Goal: Transaction & Acquisition: Purchase product/service

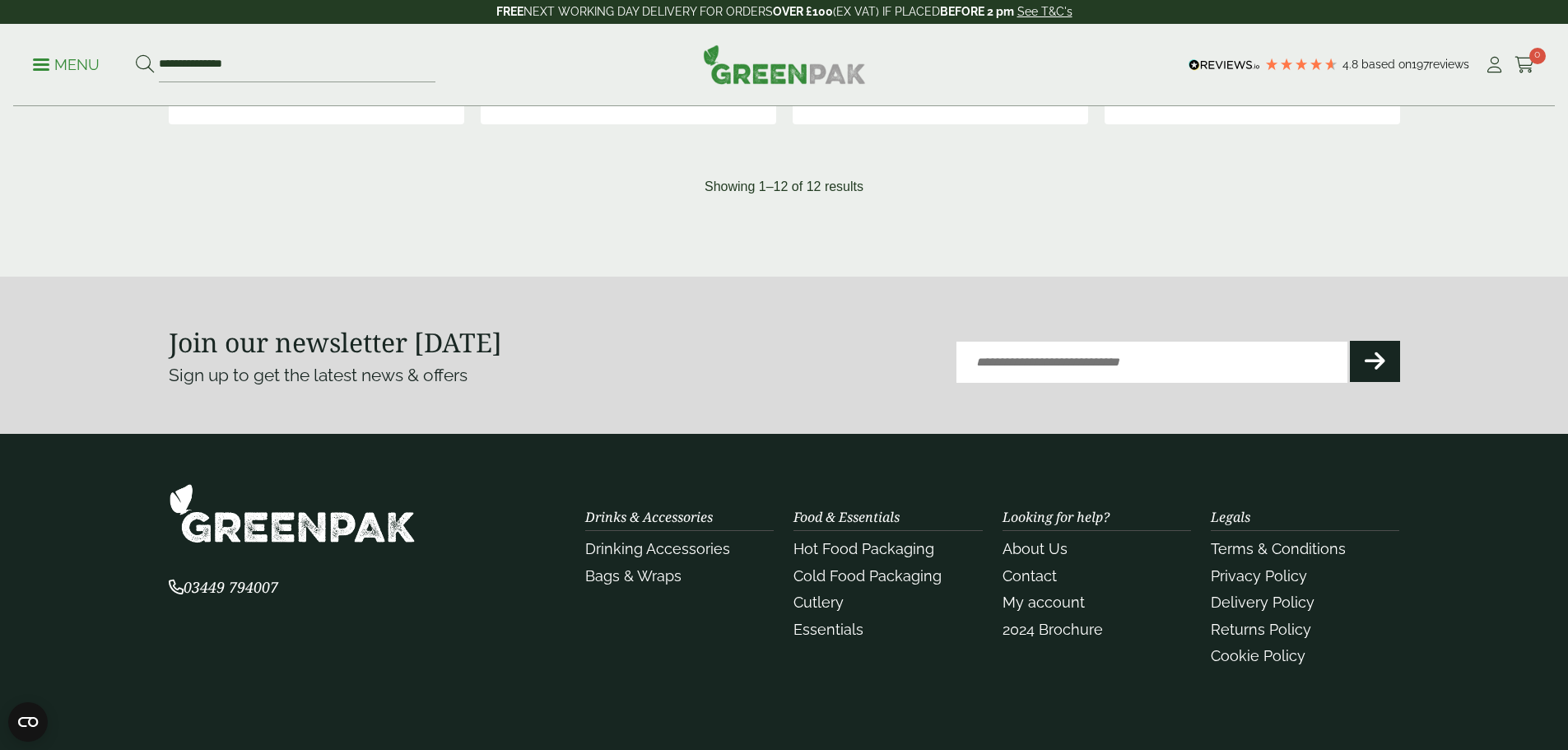
scroll to position [1906, 0]
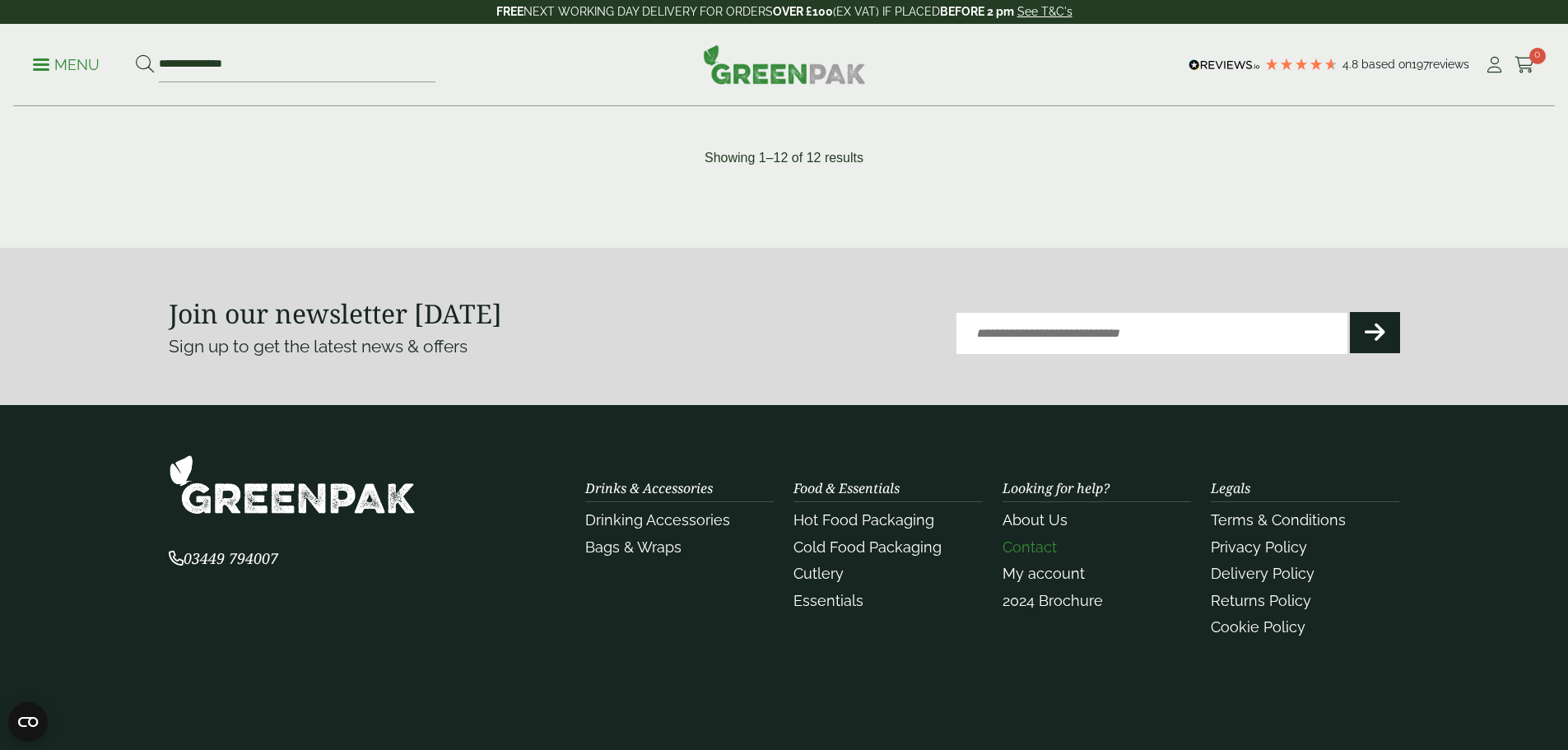
click at [1029, 546] on link "Contact" at bounding box center [1029, 546] width 54 height 18
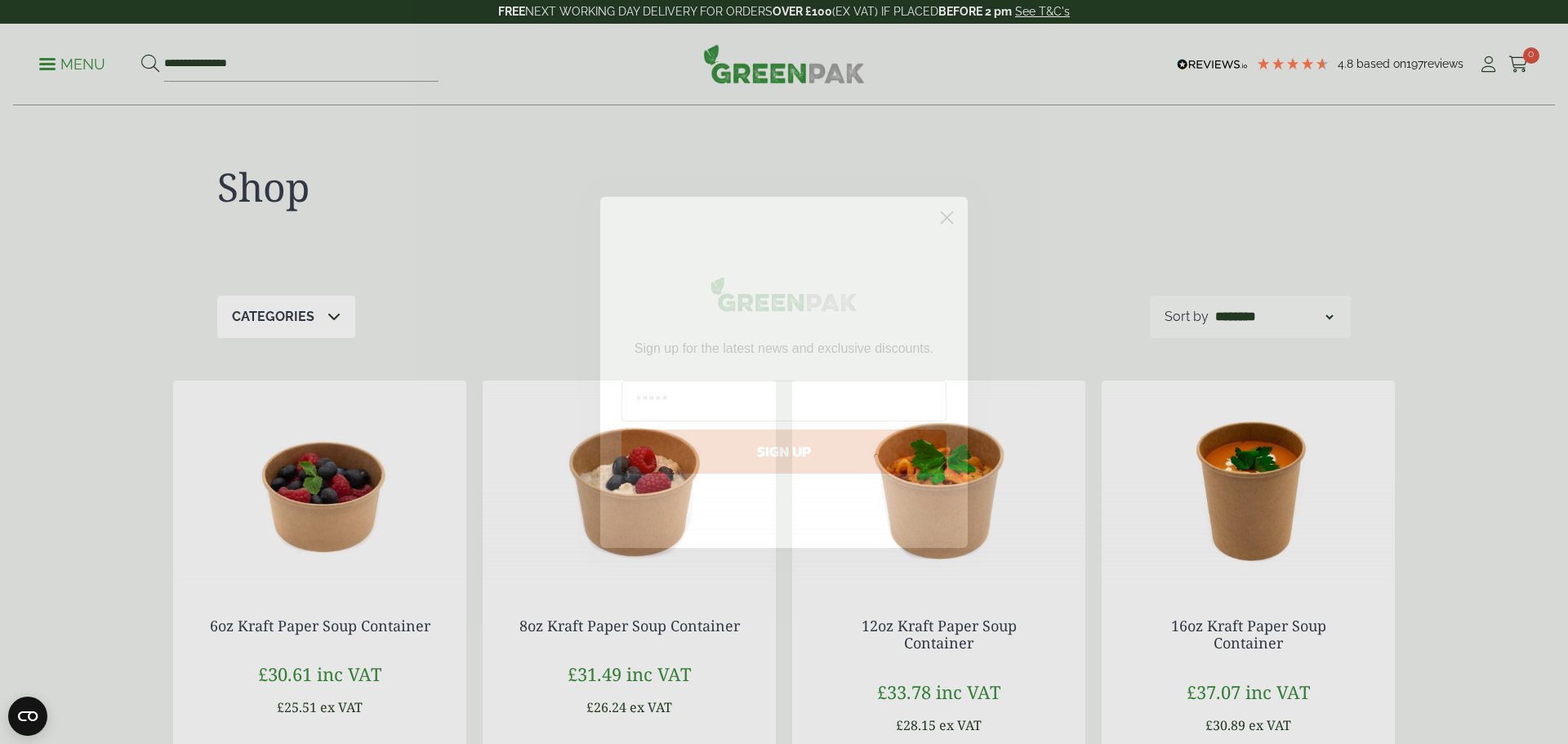
drag, startPoint x: 944, startPoint y: 218, endPoint x: 609, endPoint y: 116, distance: 350.2
click at [943, 218] on circle "Close dialog" at bounding box center [946, 216] width 27 height 27
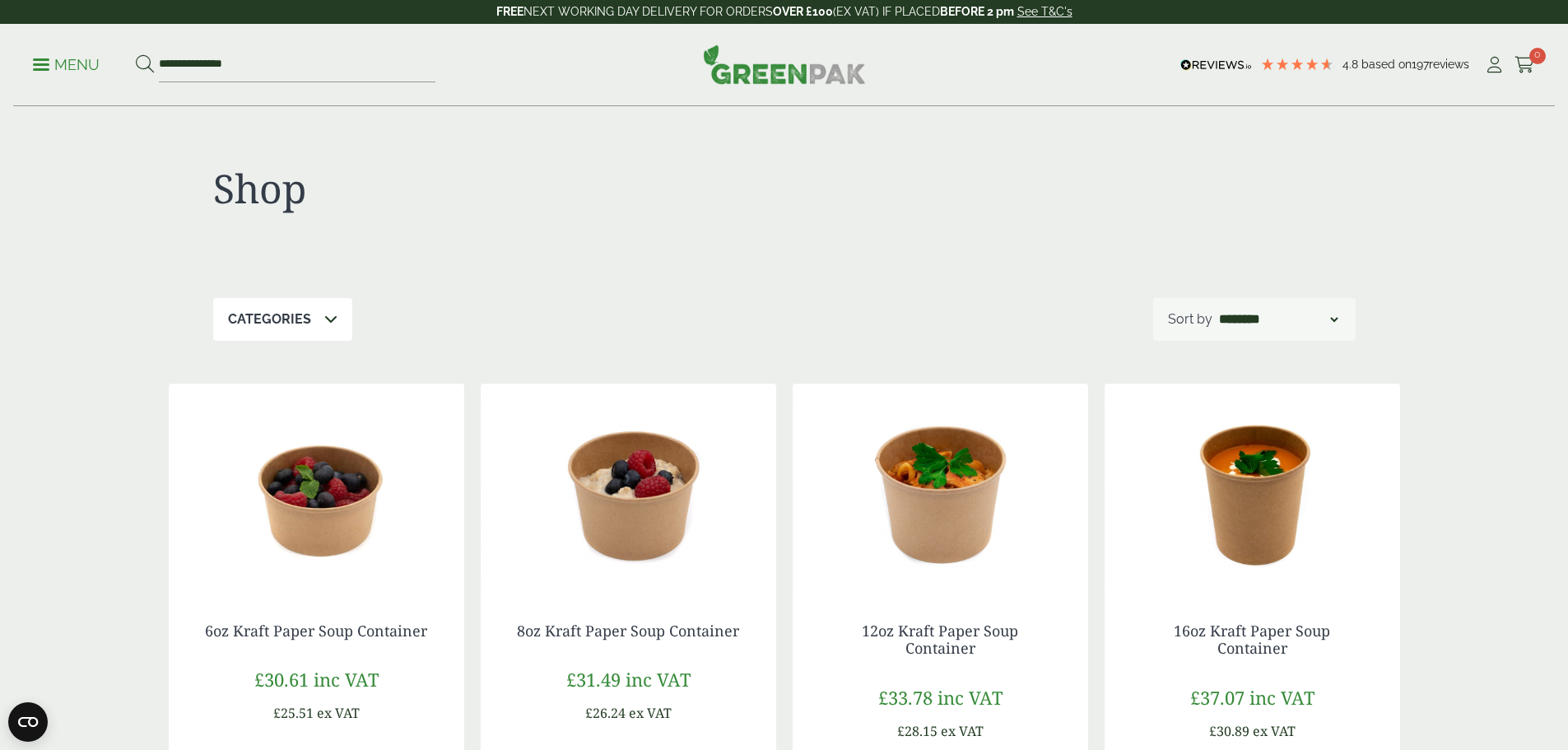
click at [52, 59] on link "Menu" at bounding box center [65, 64] width 66 height 17
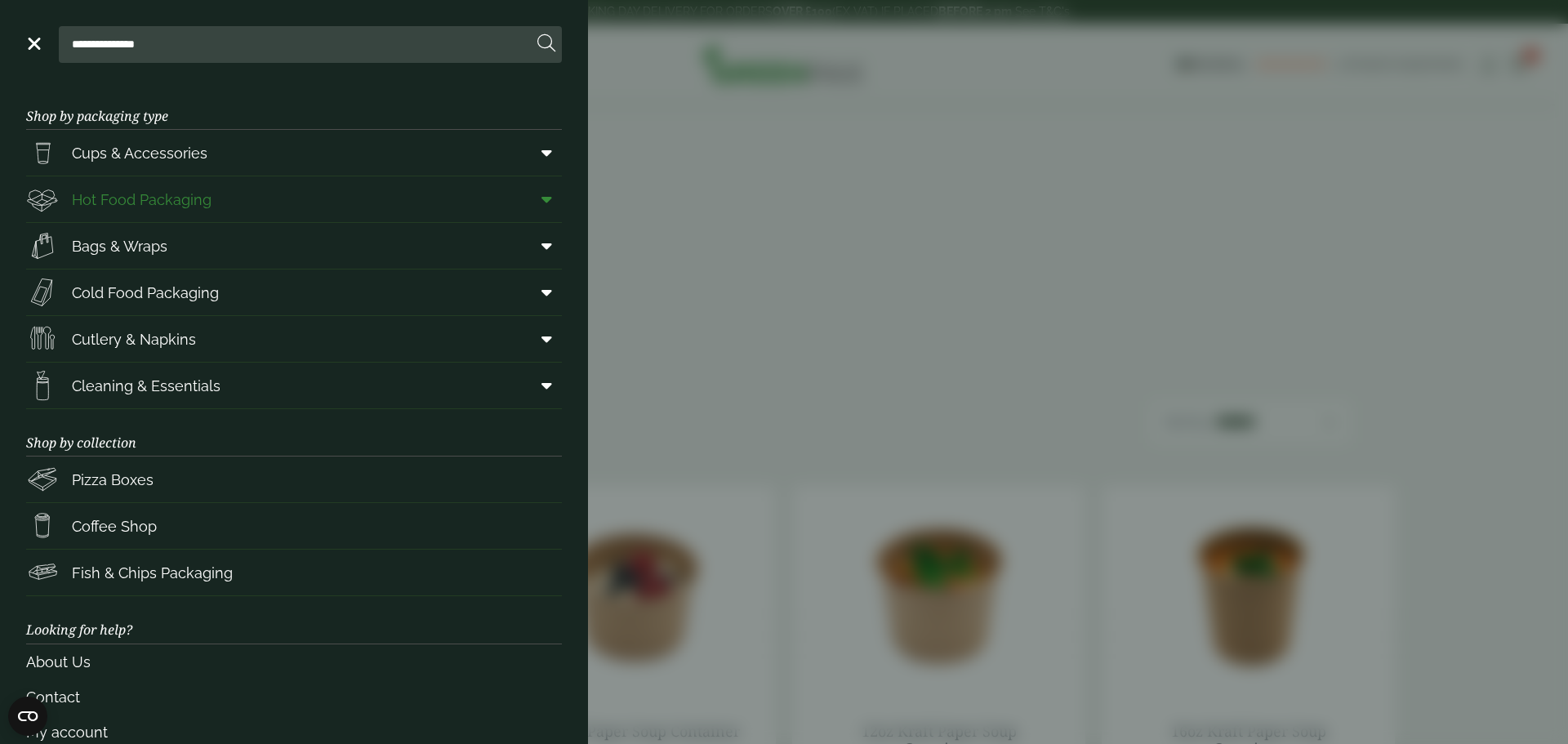
click at [157, 195] on span "Hot Food Packaging" at bounding box center [142, 200] width 140 height 22
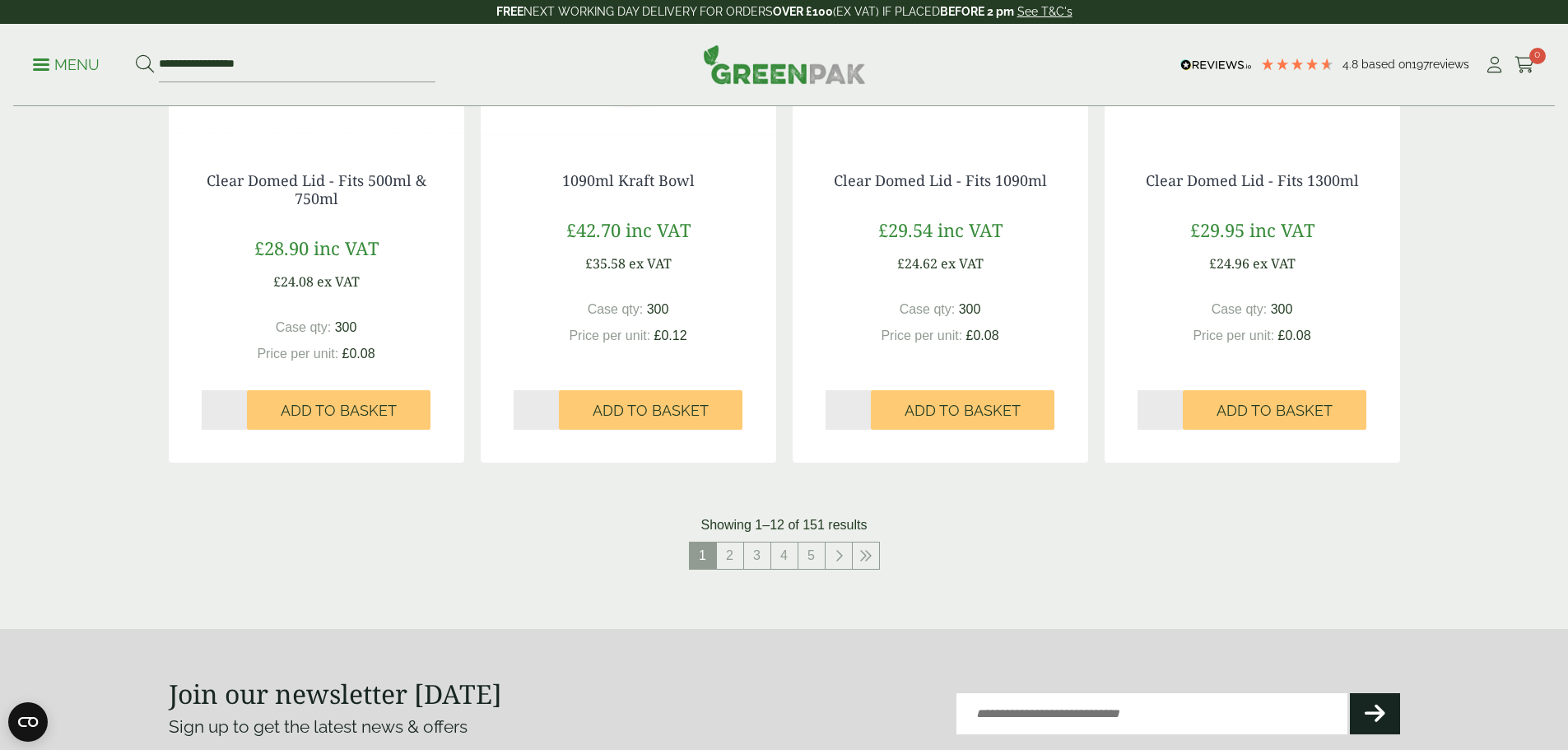
scroll to position [1663, 0]
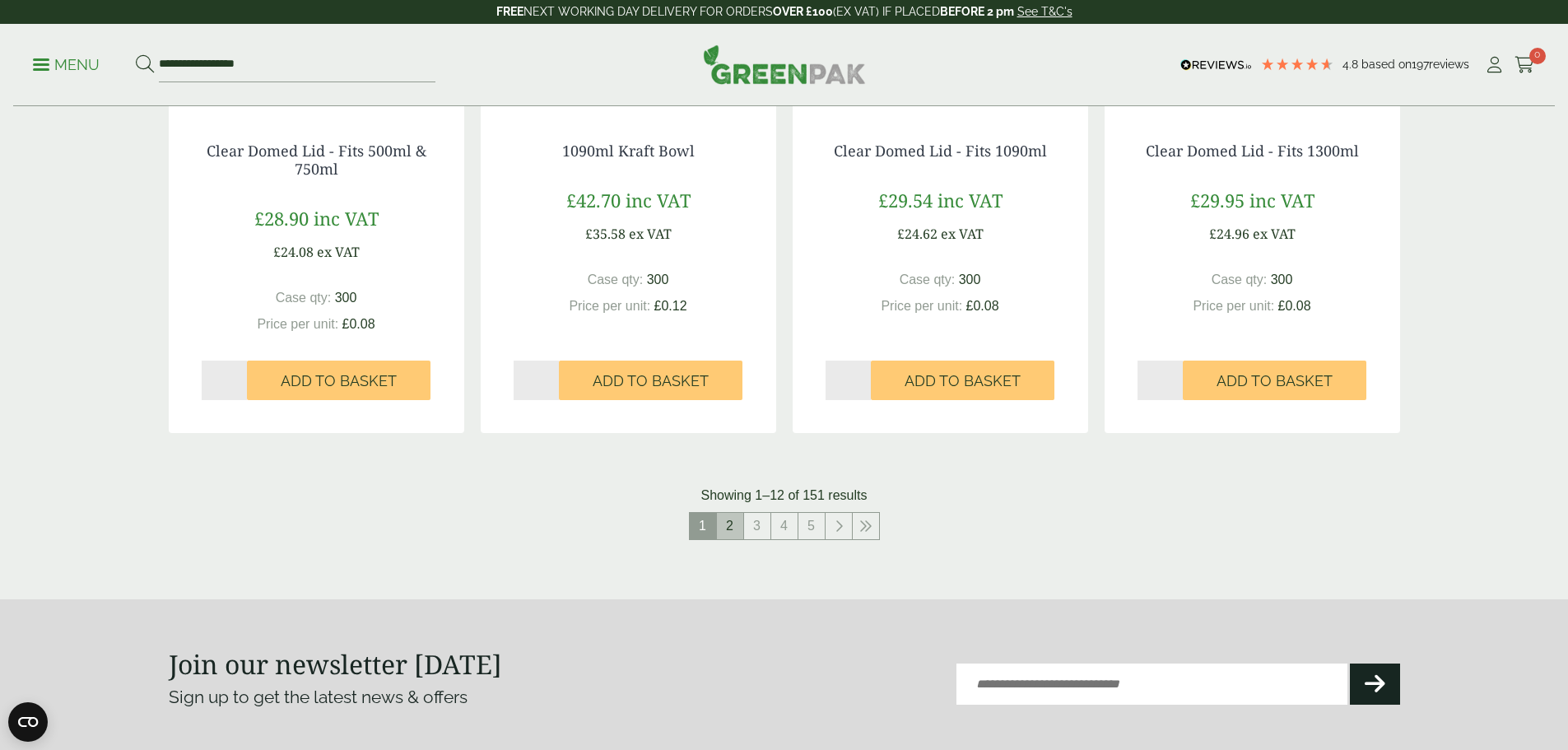
click at [731, 527] on link "2" at bounding box center [730, 526] width 26 height 26
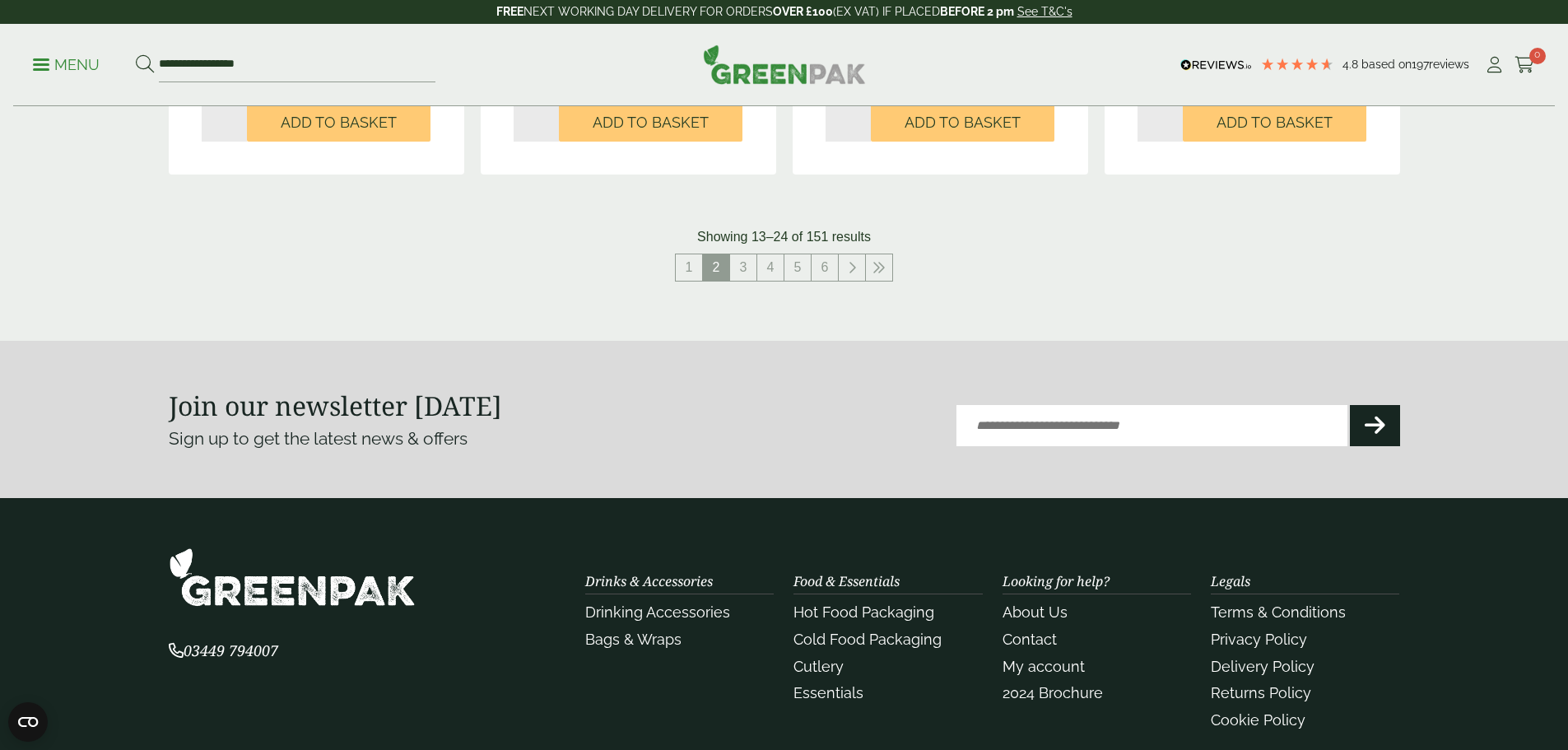
scroll to position [1883, 0]
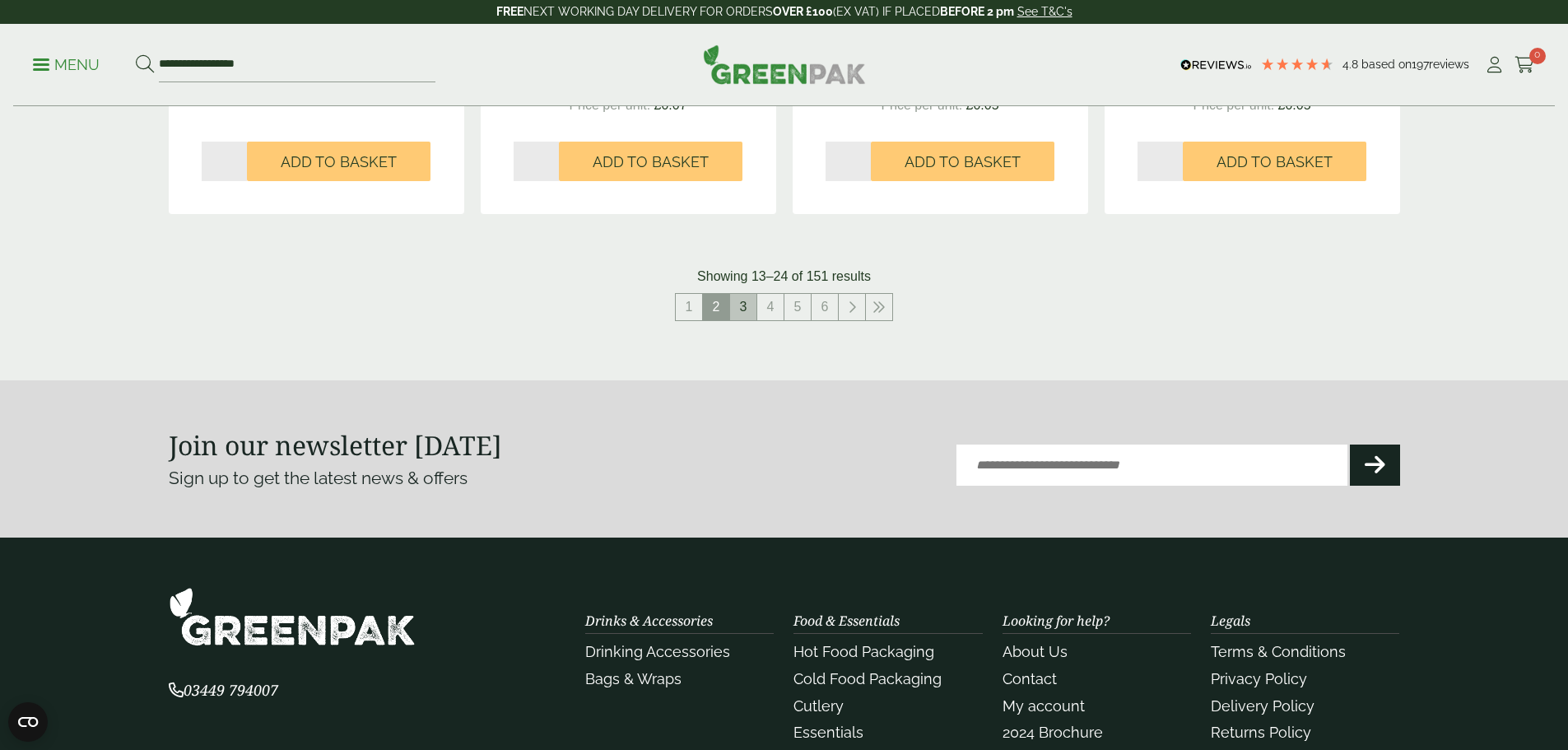
click at [746, 308] on link "3" at bounding box center [743, 307] width 26 height 26
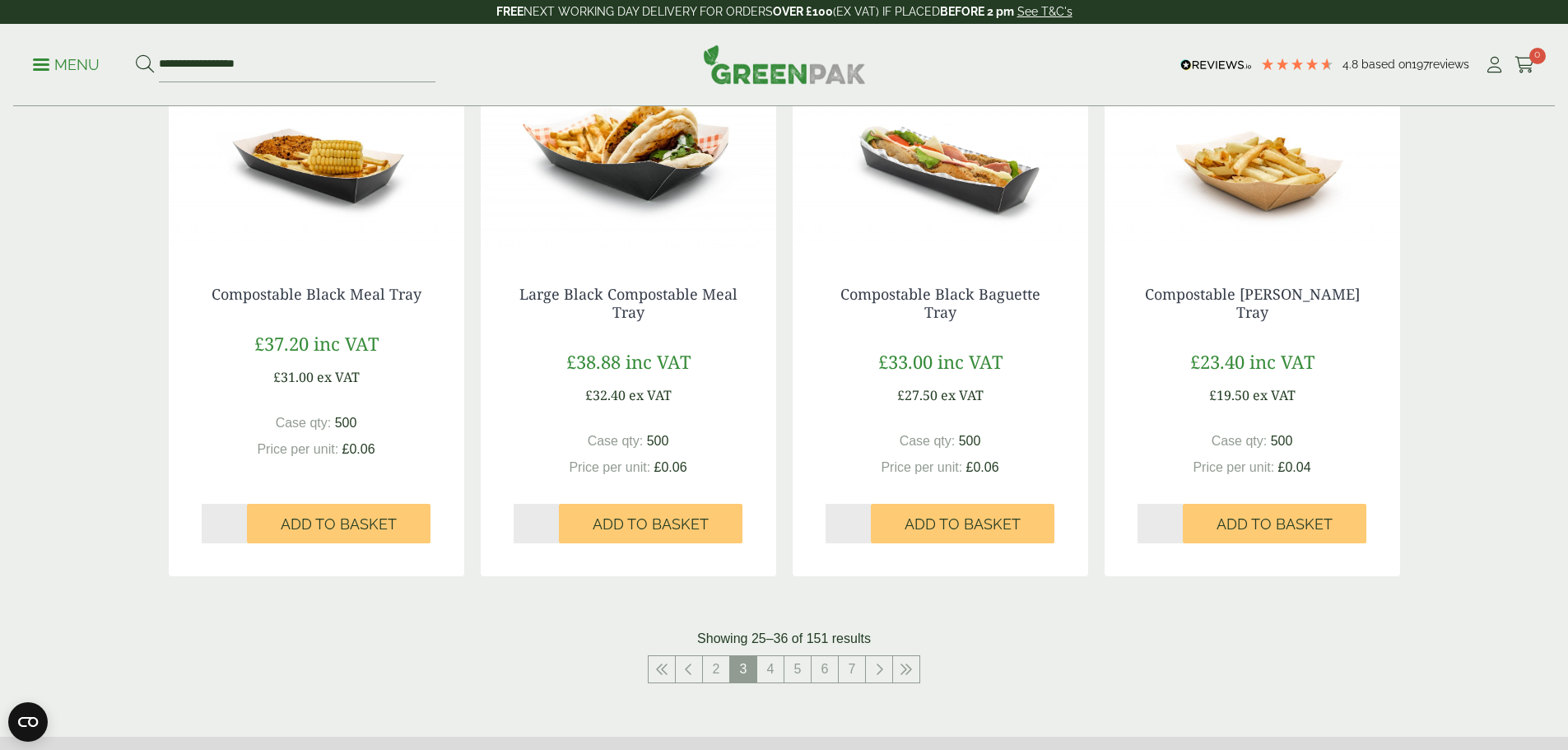
scroll to position [1530, 0]
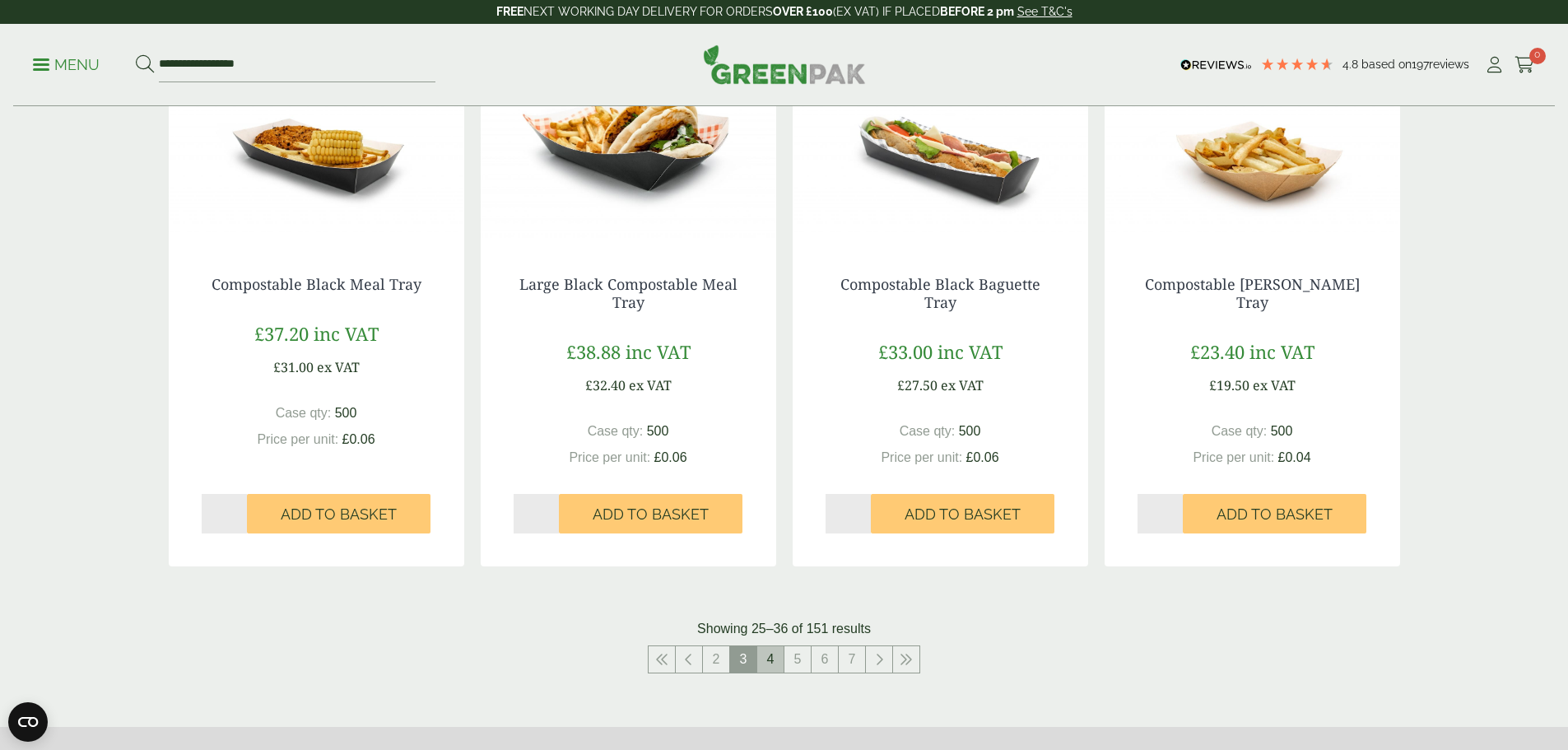
click at [776, 654] on link "4" at bounding box center [770, 659] width 26 height 26
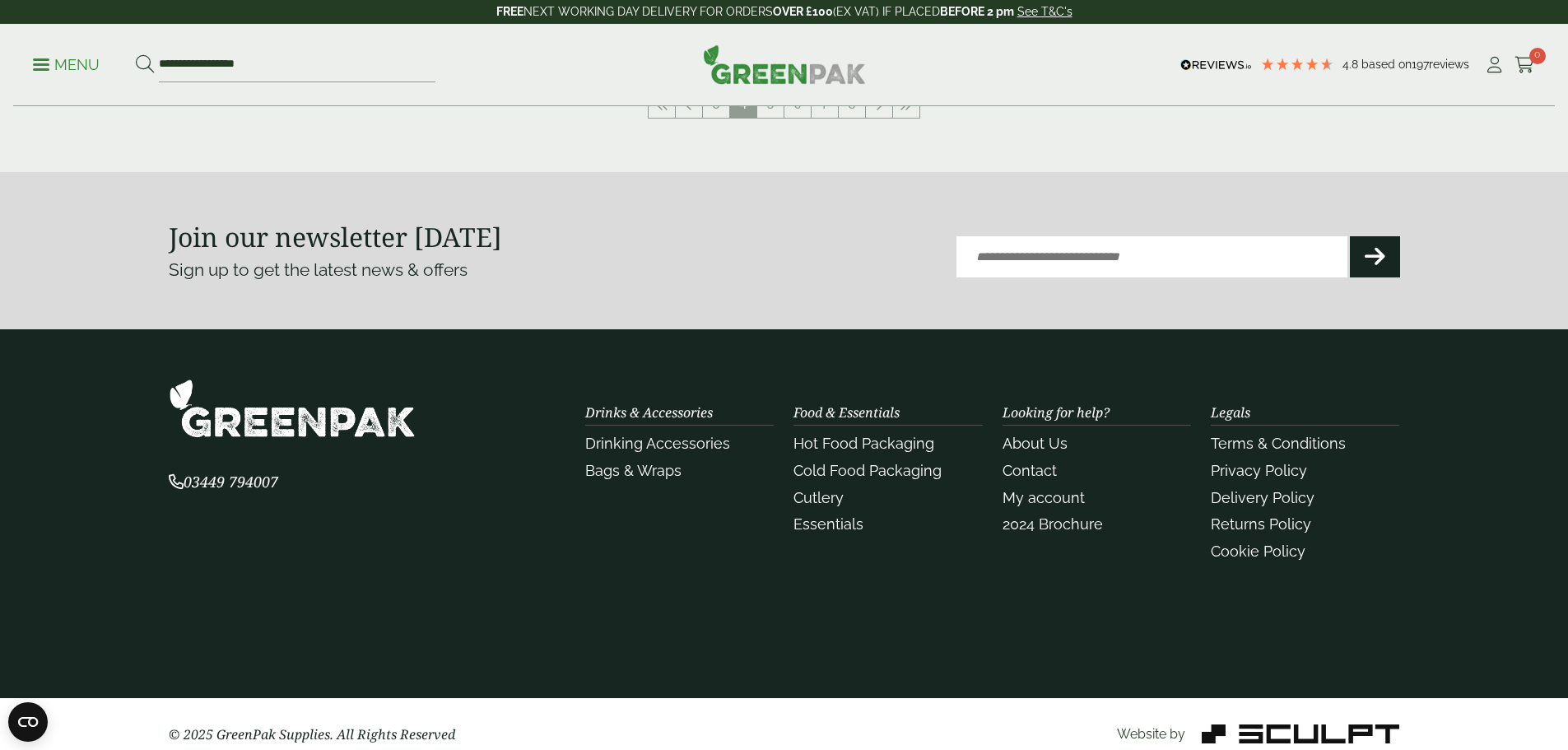
scroll to position [1856, 0]
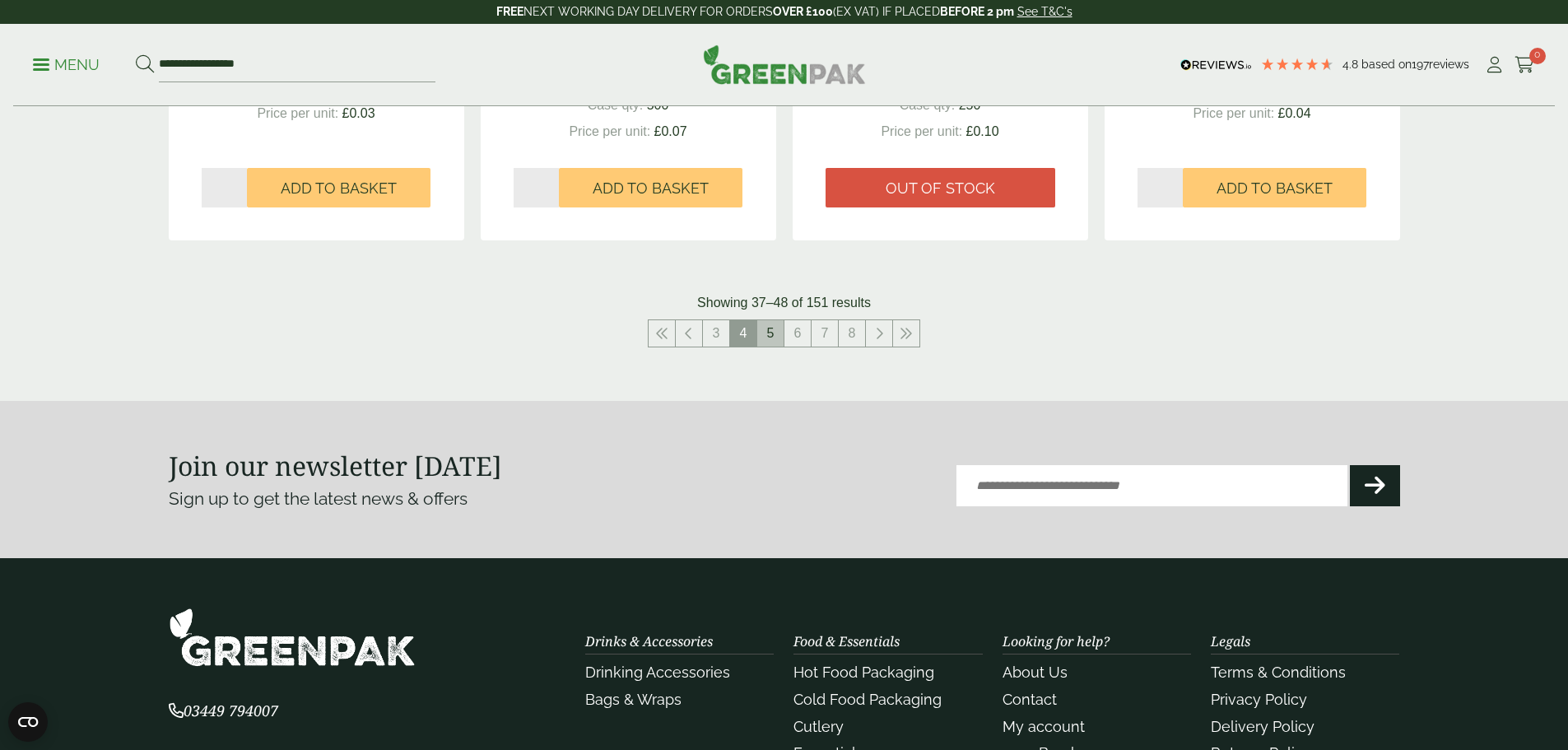
click at [774, 333] on link "5" at bounding box center [770, 333] width 26 height 26
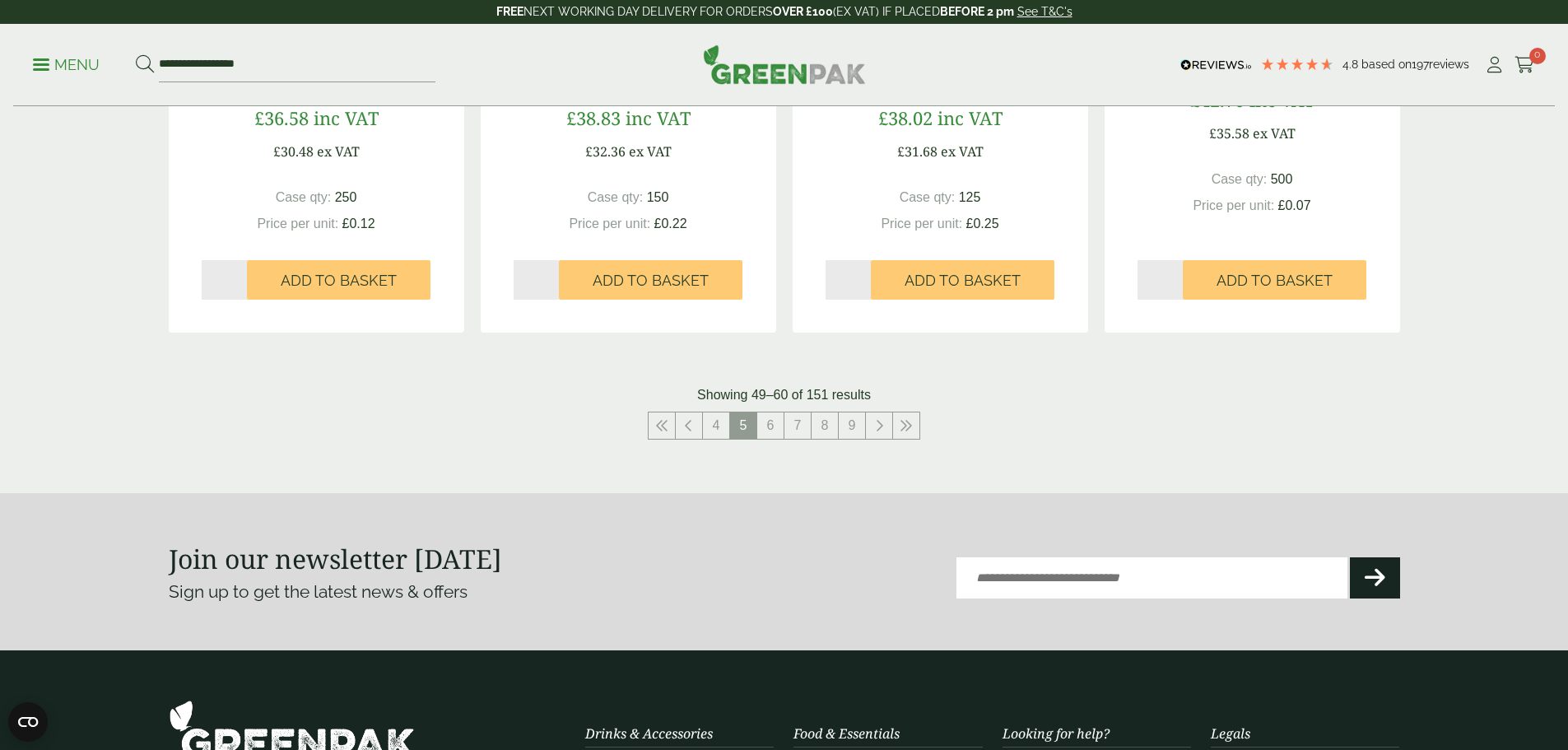
scroll to position [1782, 0]
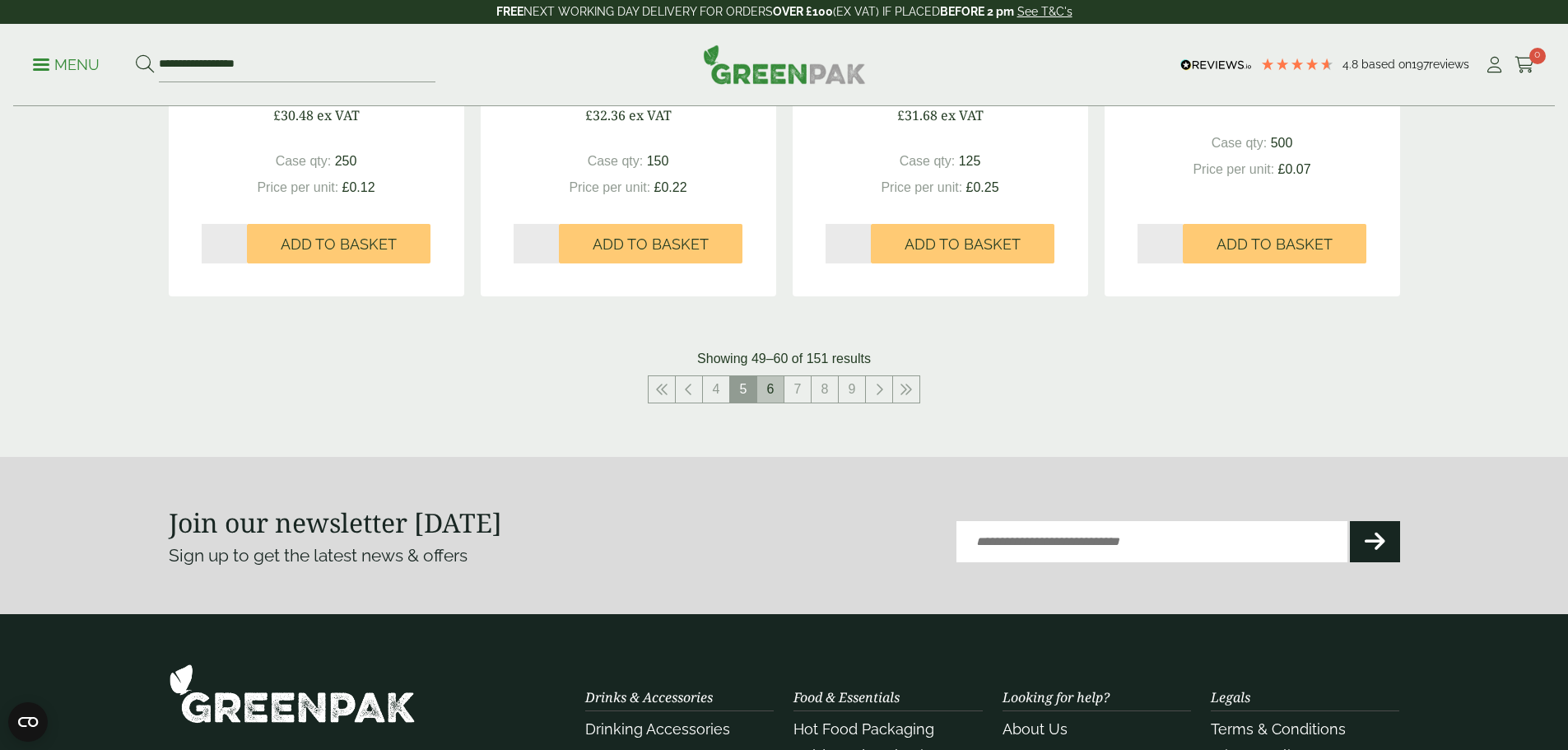
click at [770, 395] on link "6" at bounding box center [770, 389] width 26 height 26
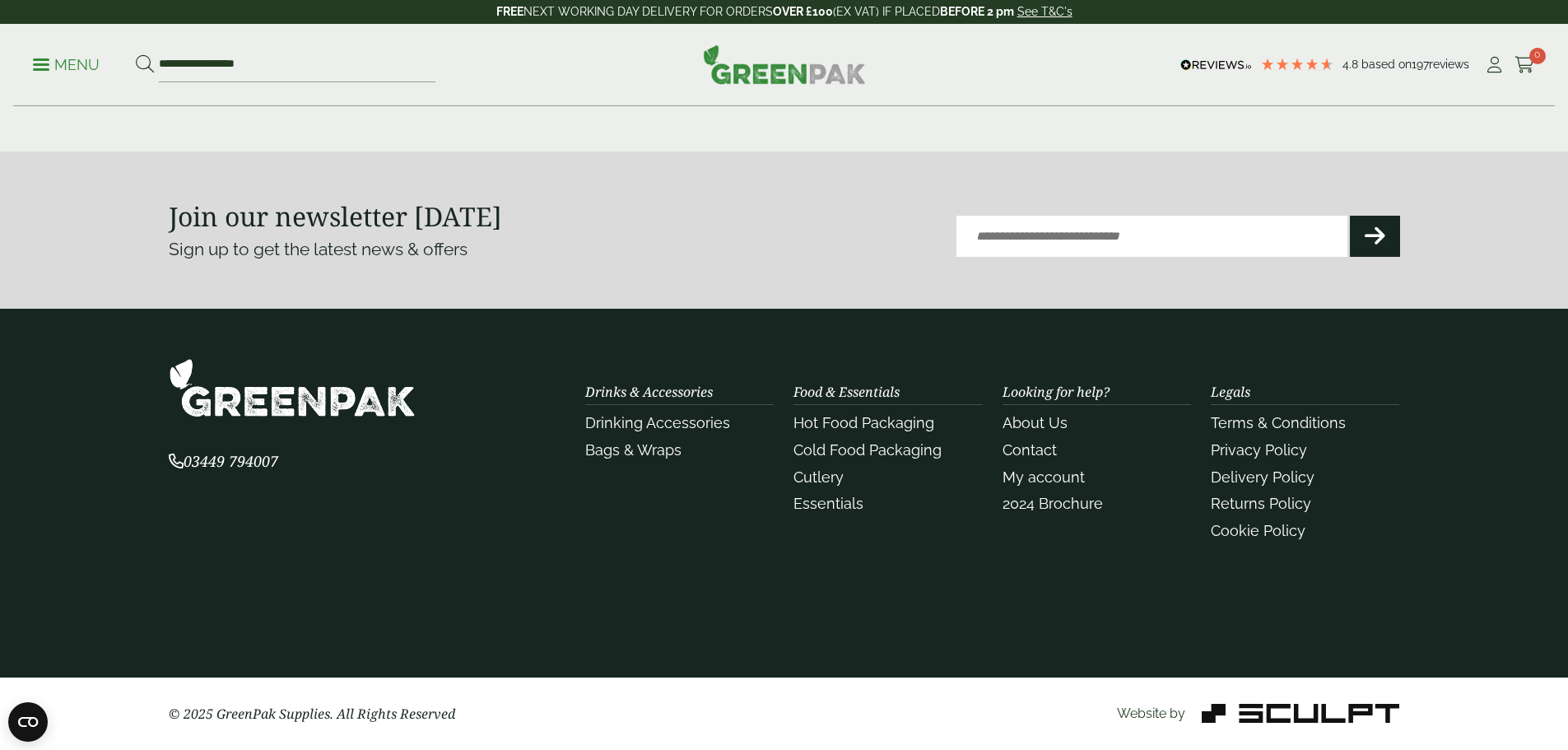
scroll to position [2010, 0]
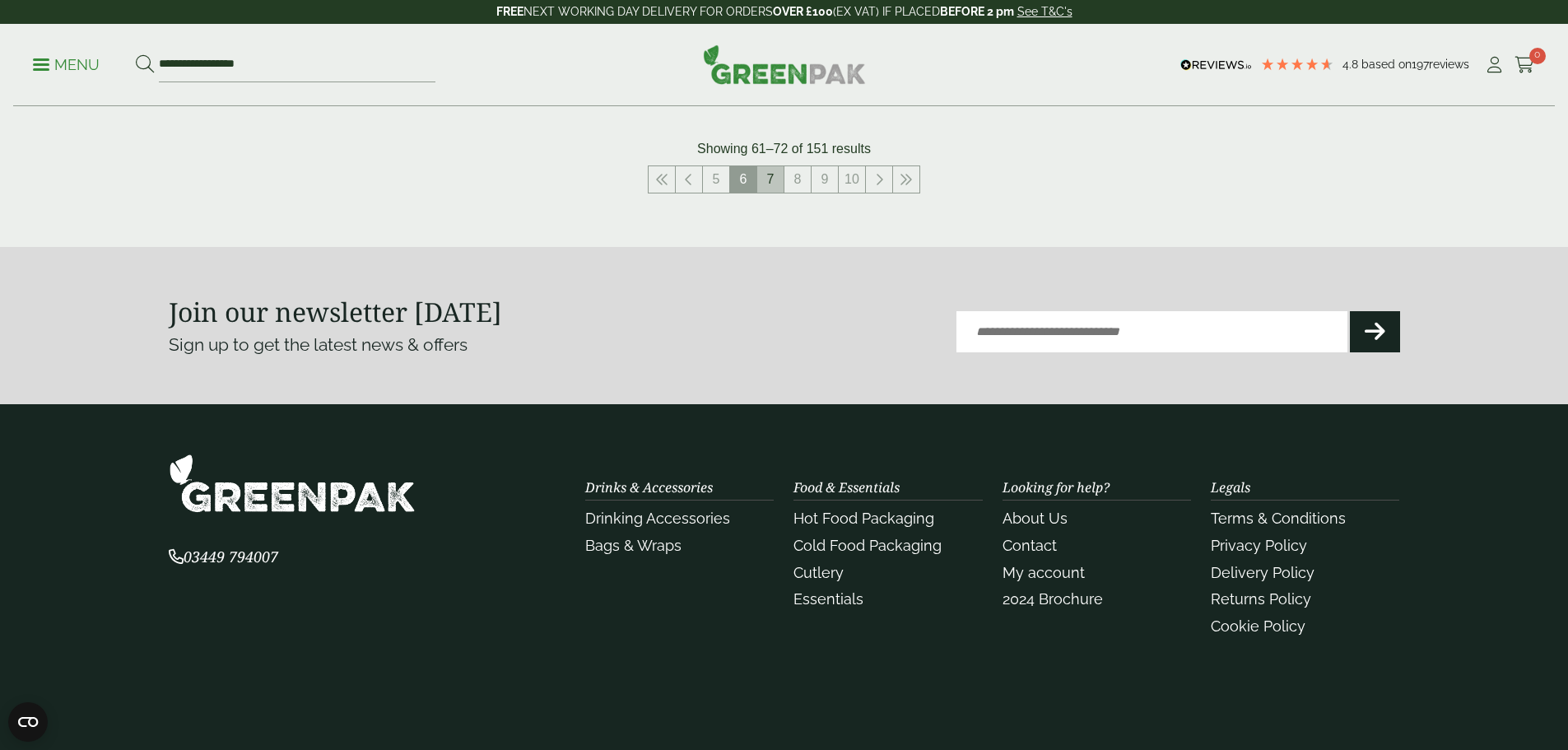
click at [767, 176] on link "7" at bounding box center [770, 179] width 26 height 26
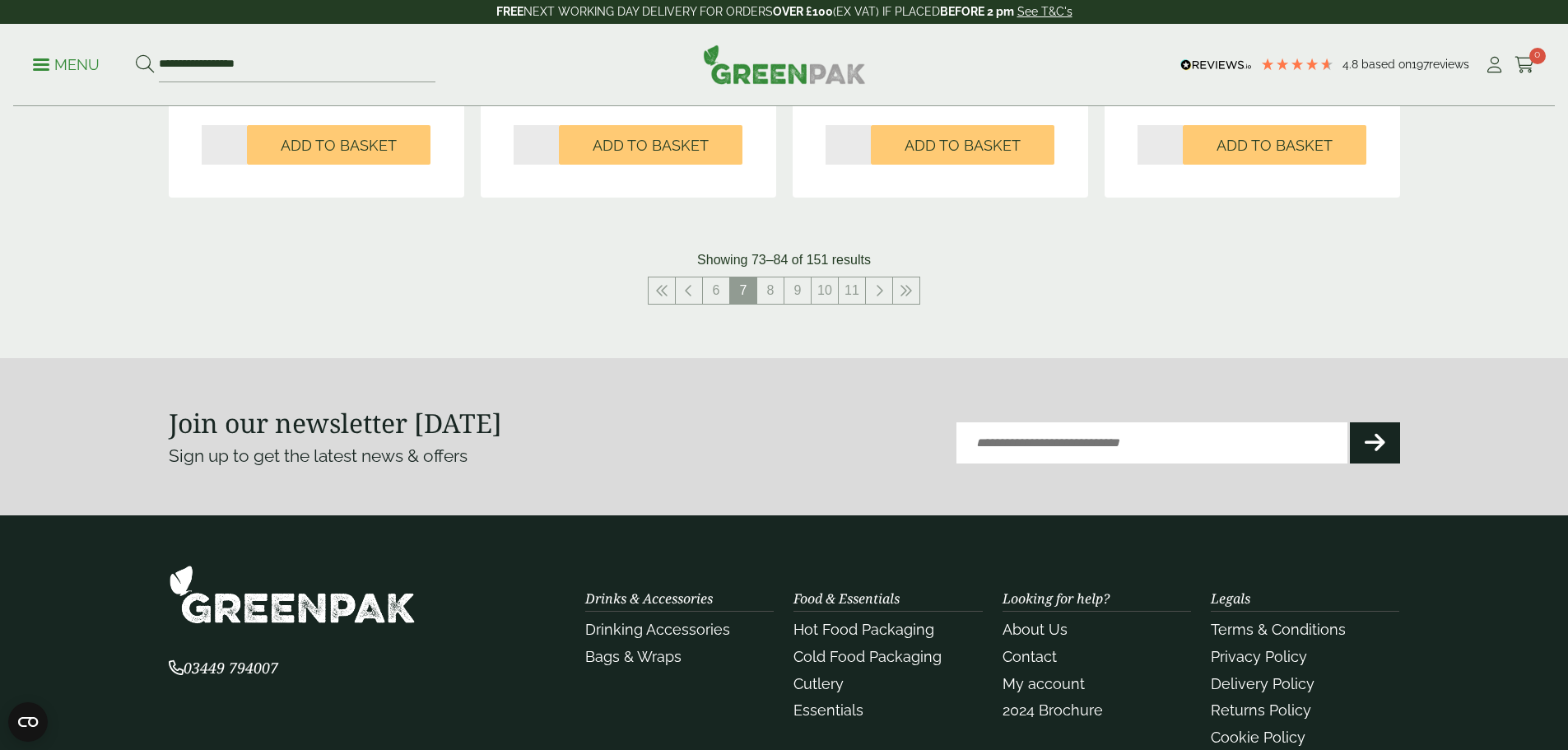
scroll to position [1897, 0]
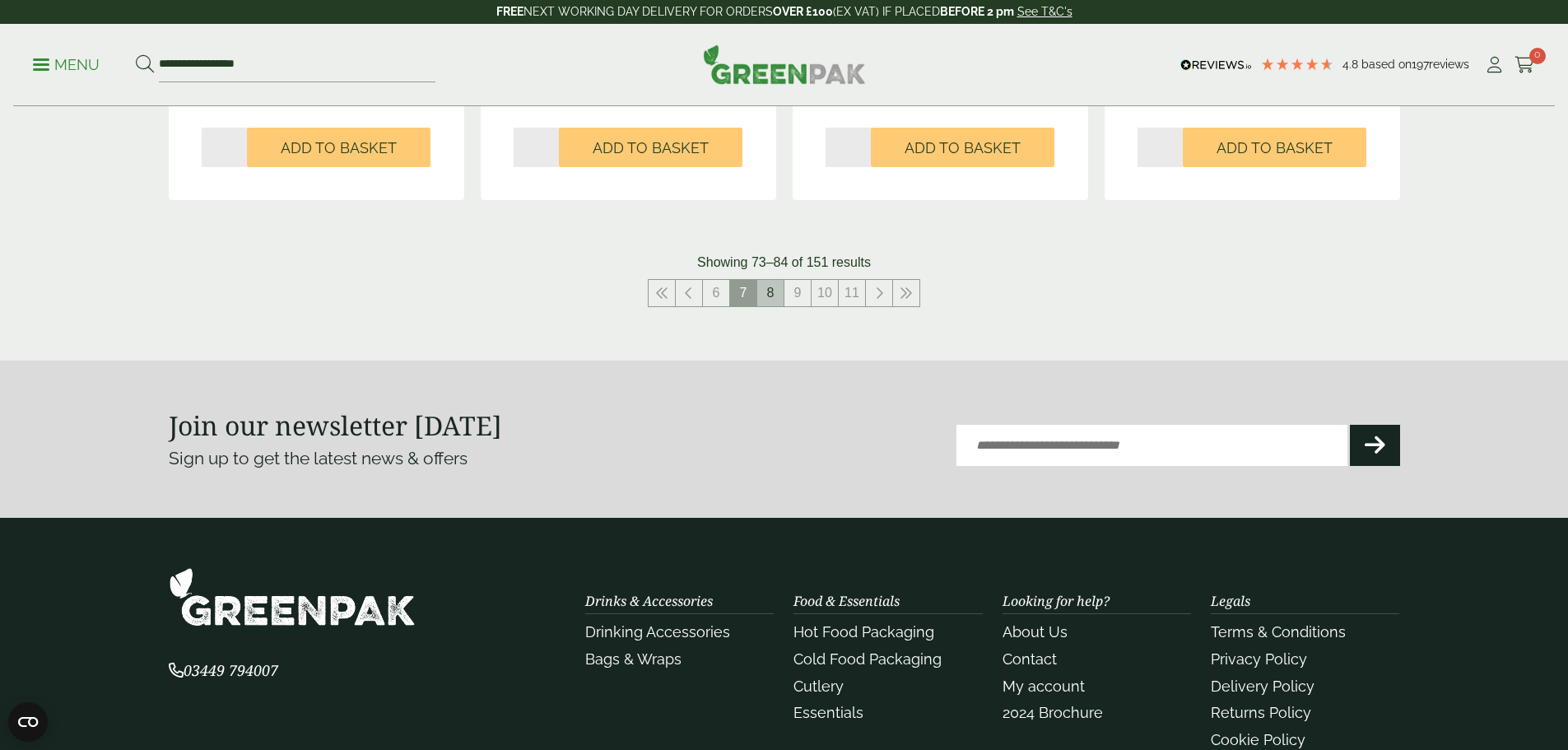
click at [769, 295] on link "8" at bounding box center [770, 293] width 26 height 26
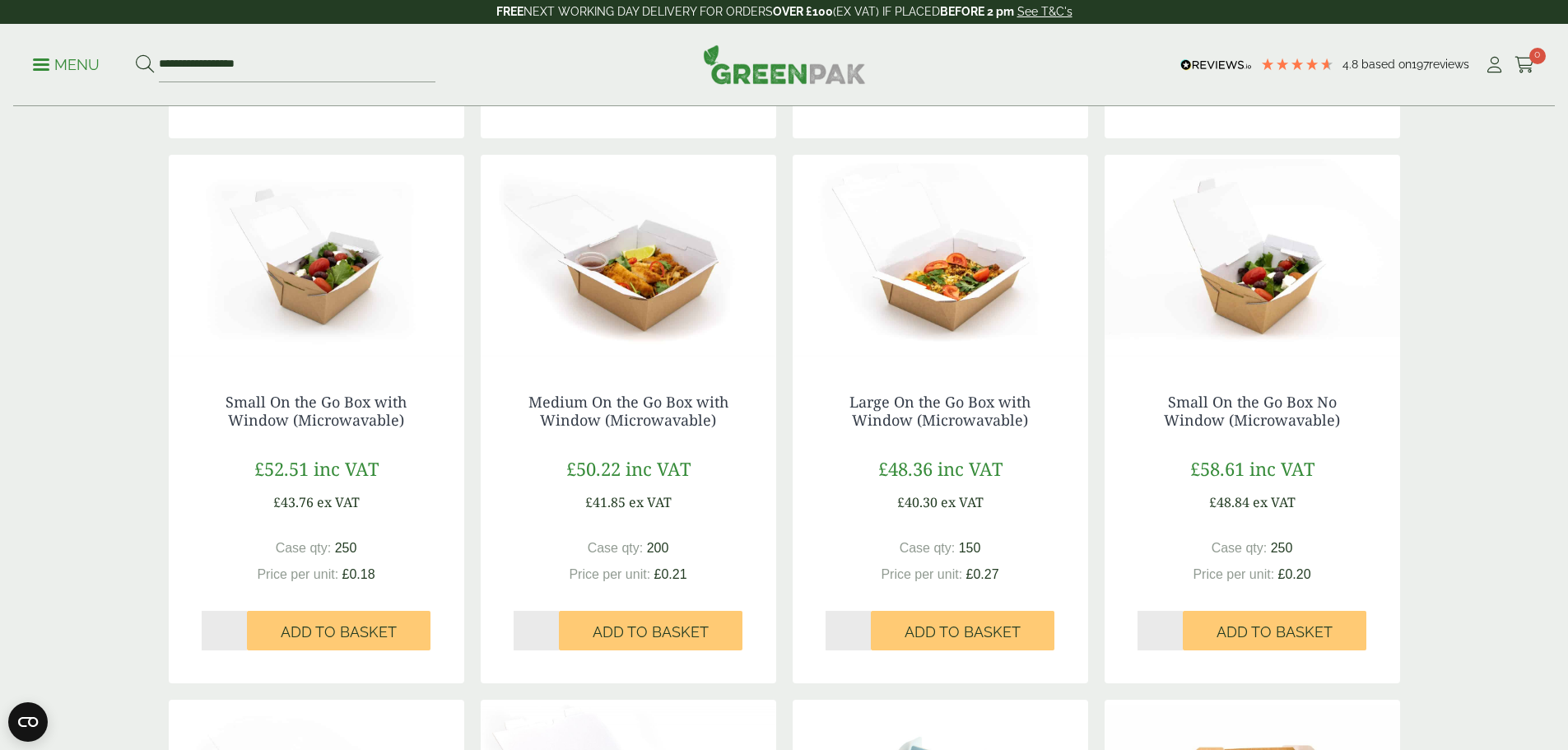
scroll to position [842, 0]
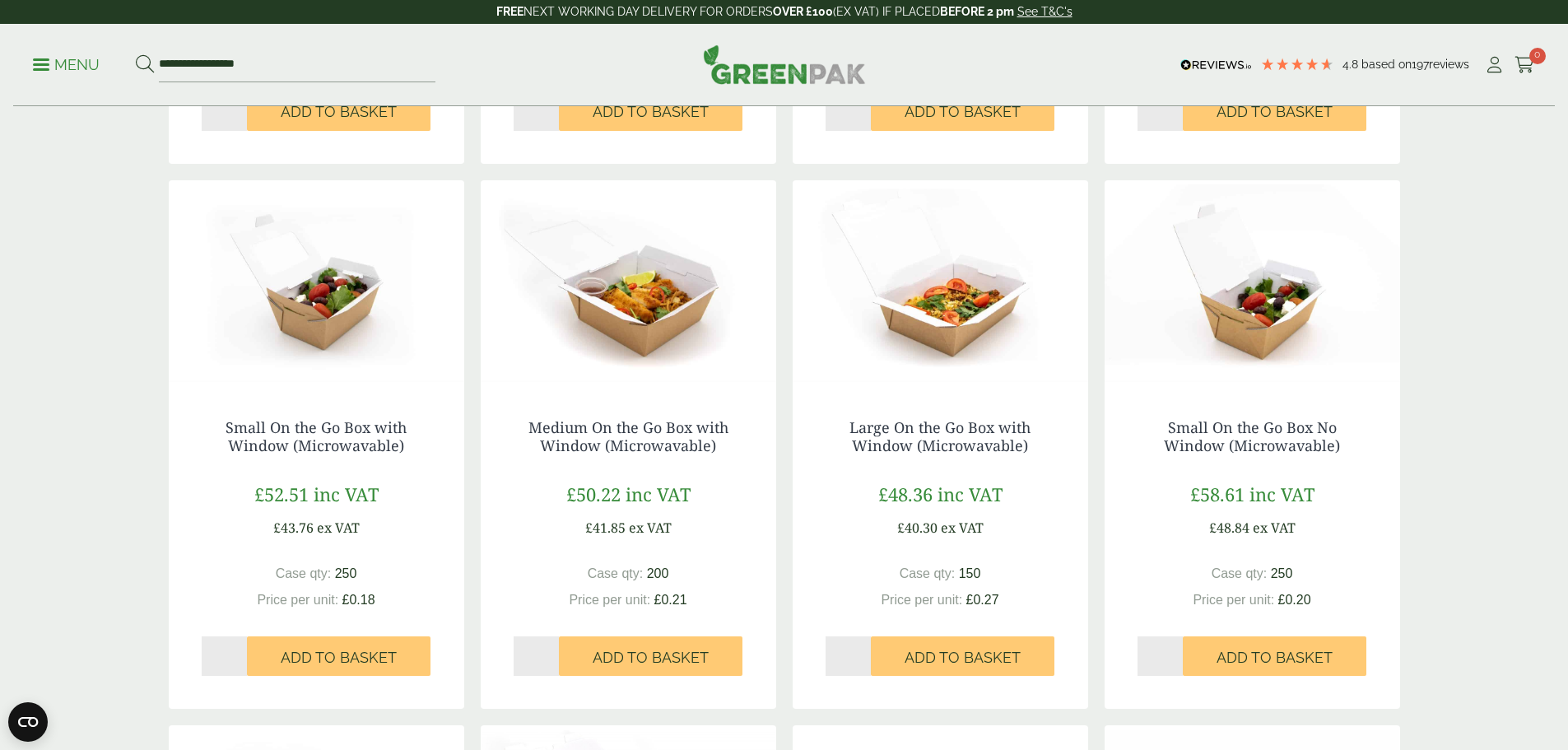
drag, startPoint x: 1544, startPoint y: 261, endPoint x: 1550, endPoint y: 357, distance: 96.2
click at [1550, 357] on div "Hot Food Packaging Our extensive range of recyclable food packaging offers a gr…" at bounding box center [784, 313] width 1568 height 2097
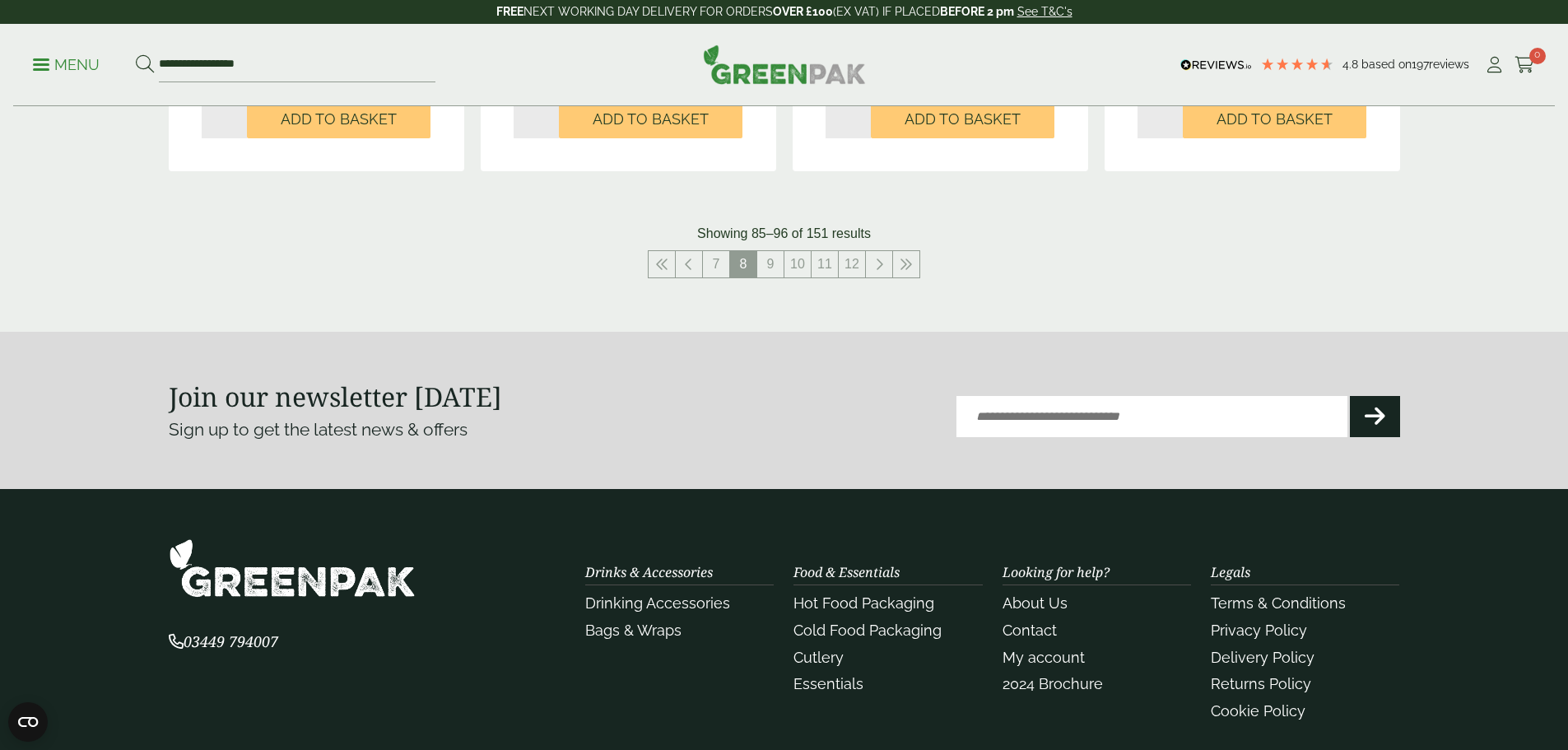
scroll to position [1799, 0]
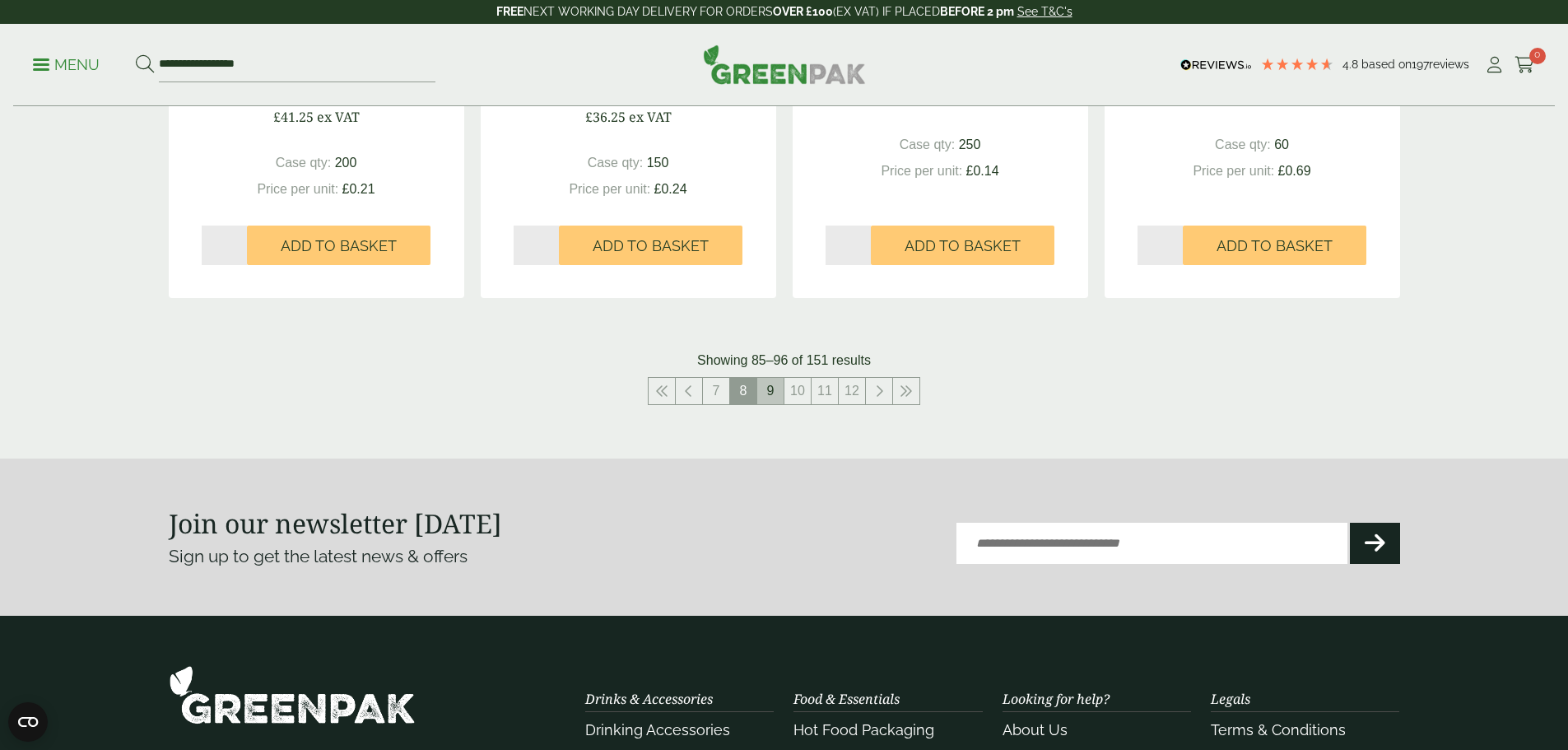
click at [776, 398] on link "9" at bounding box center [770, 391] width 26 height 26
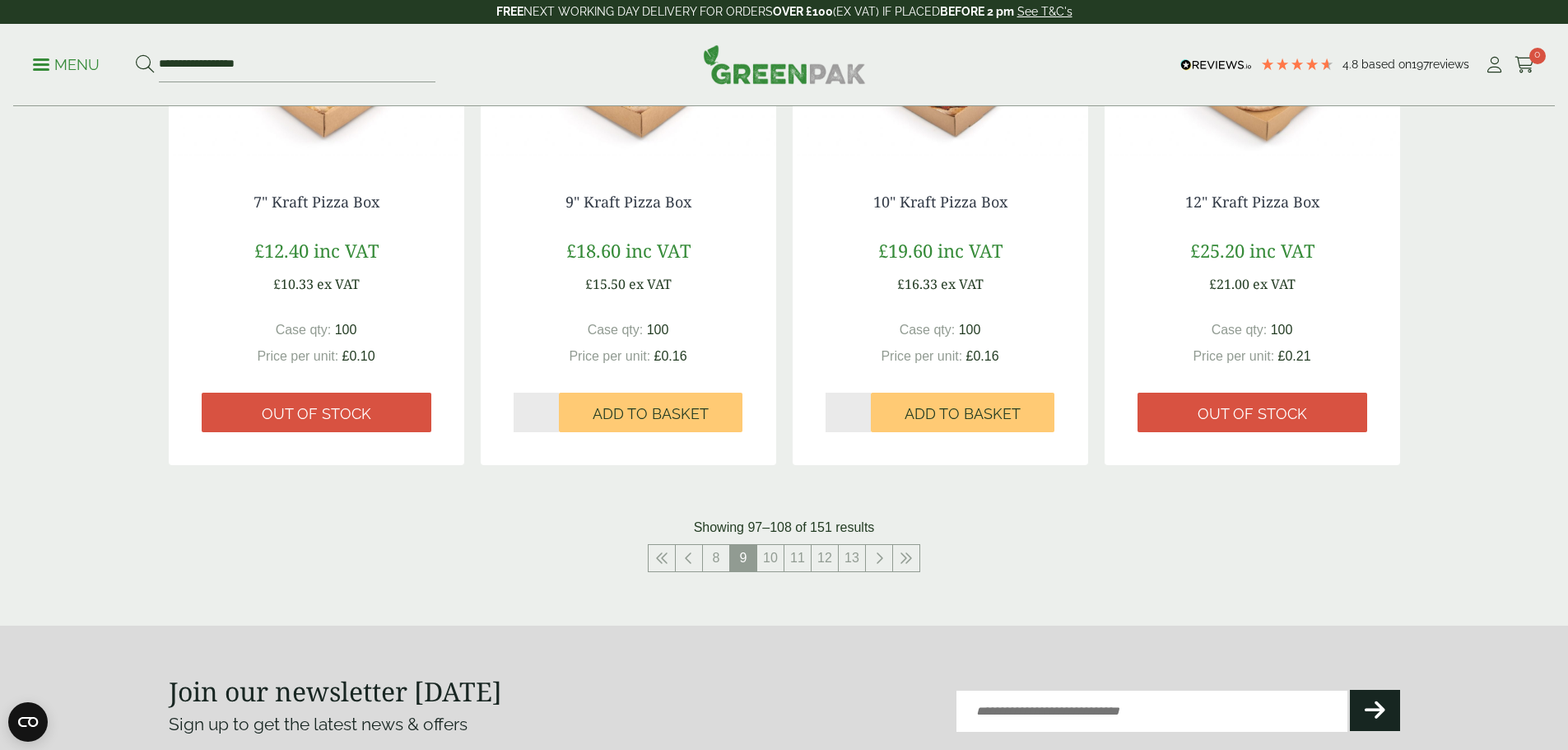
scroll to position [1685, 0]
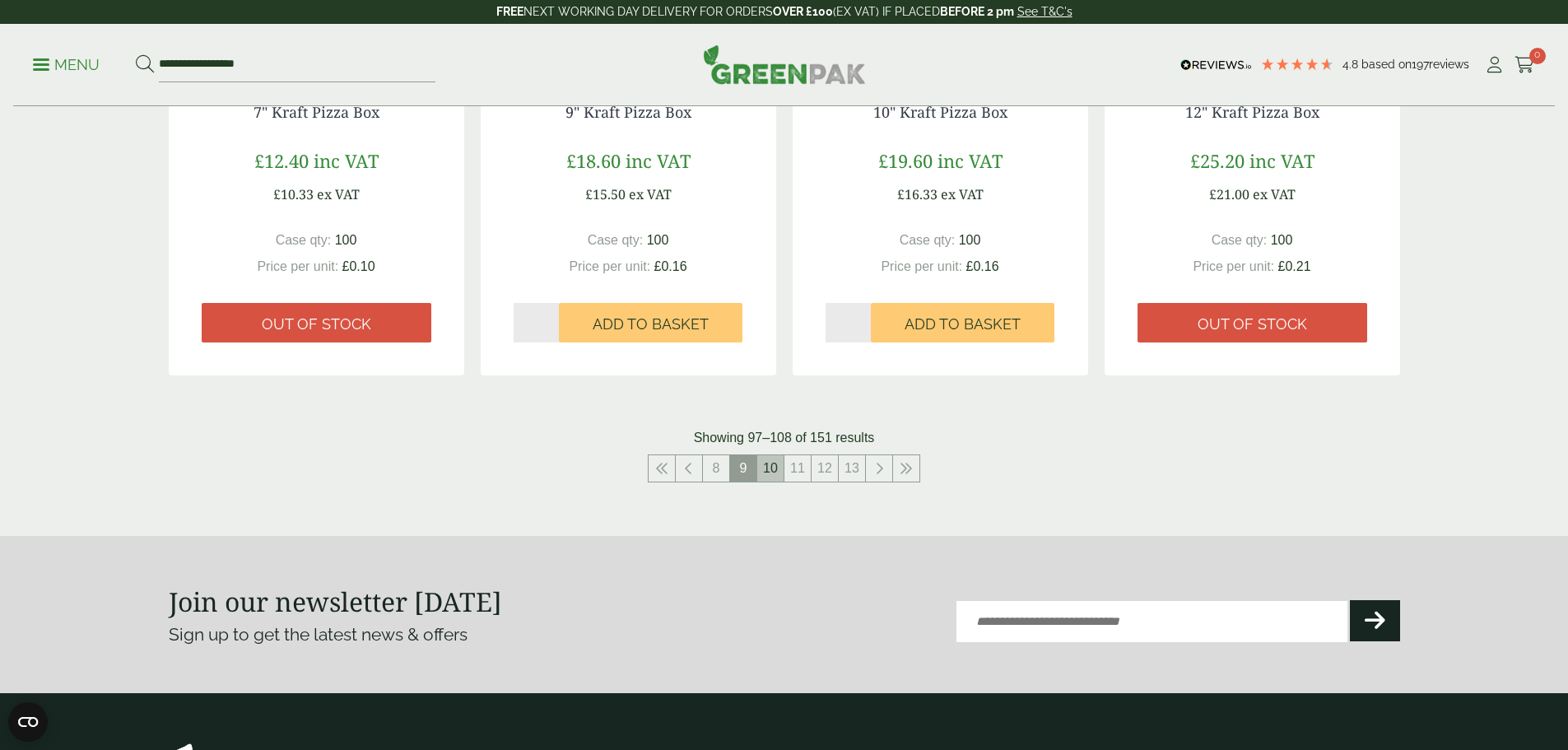
click at [772, 469] on link "10" at bounding box center [770, 468] width 26 height 26
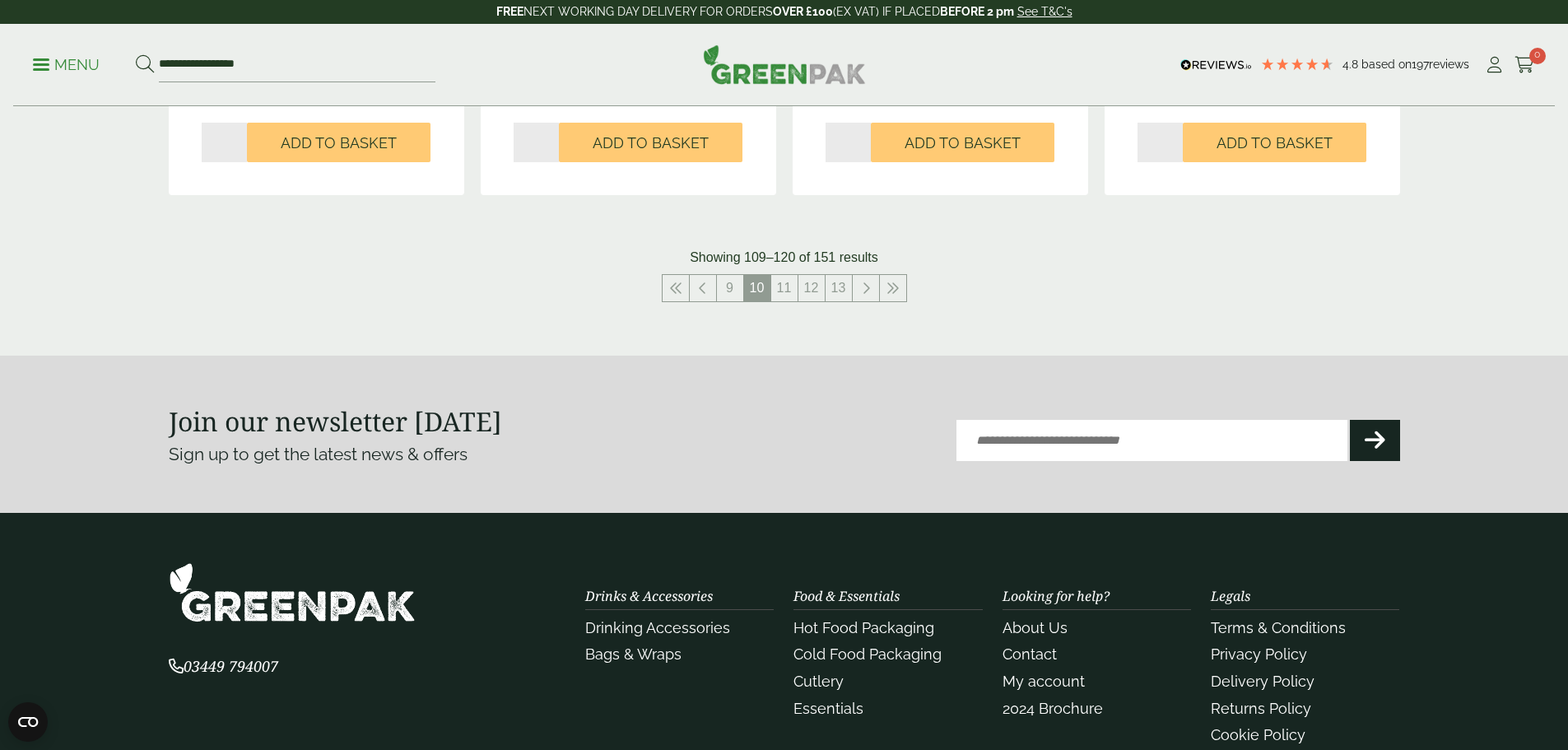
scroll to position [1854, 0]
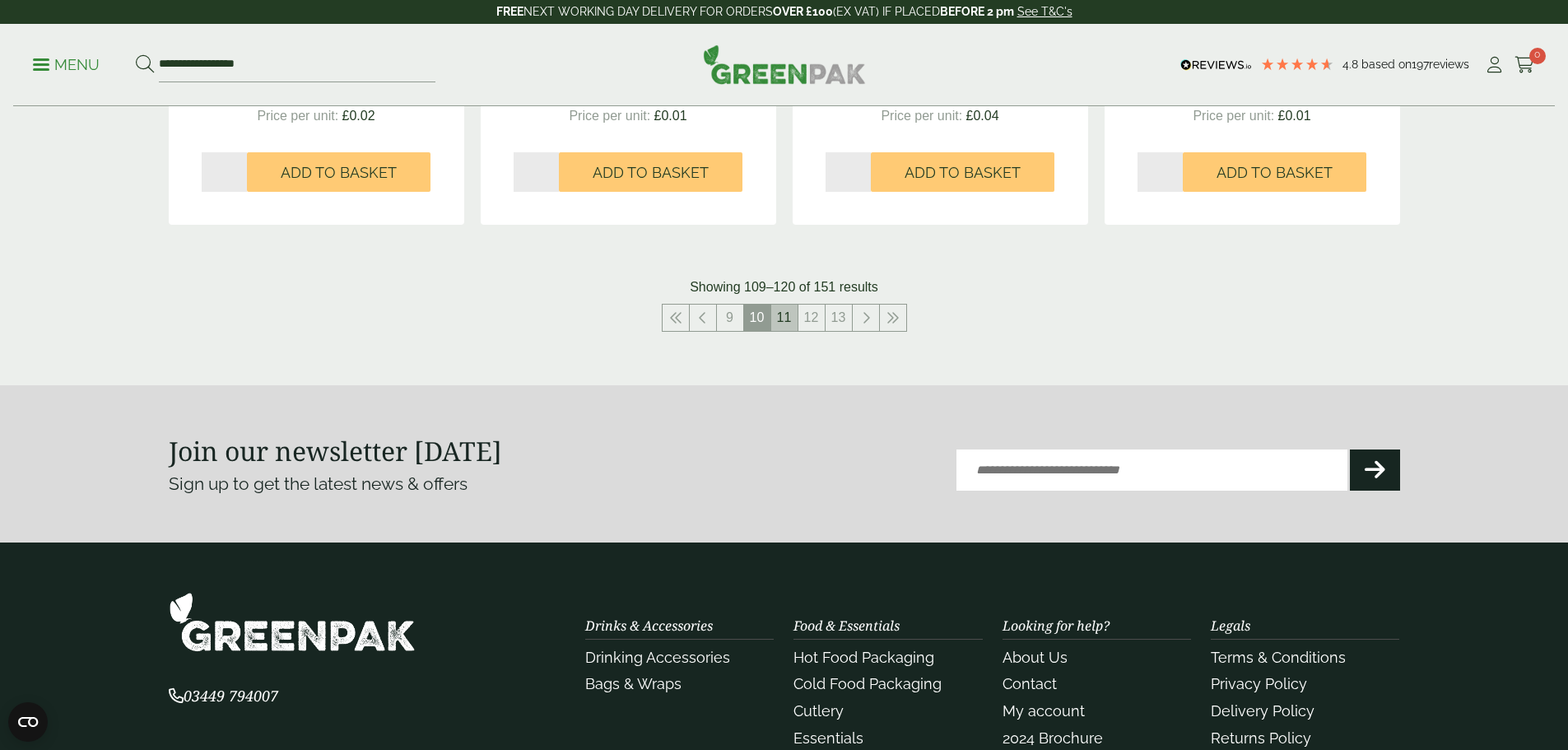
click at [792, 315] on link "11" at bounding box center [784, 318] width 26 height 26
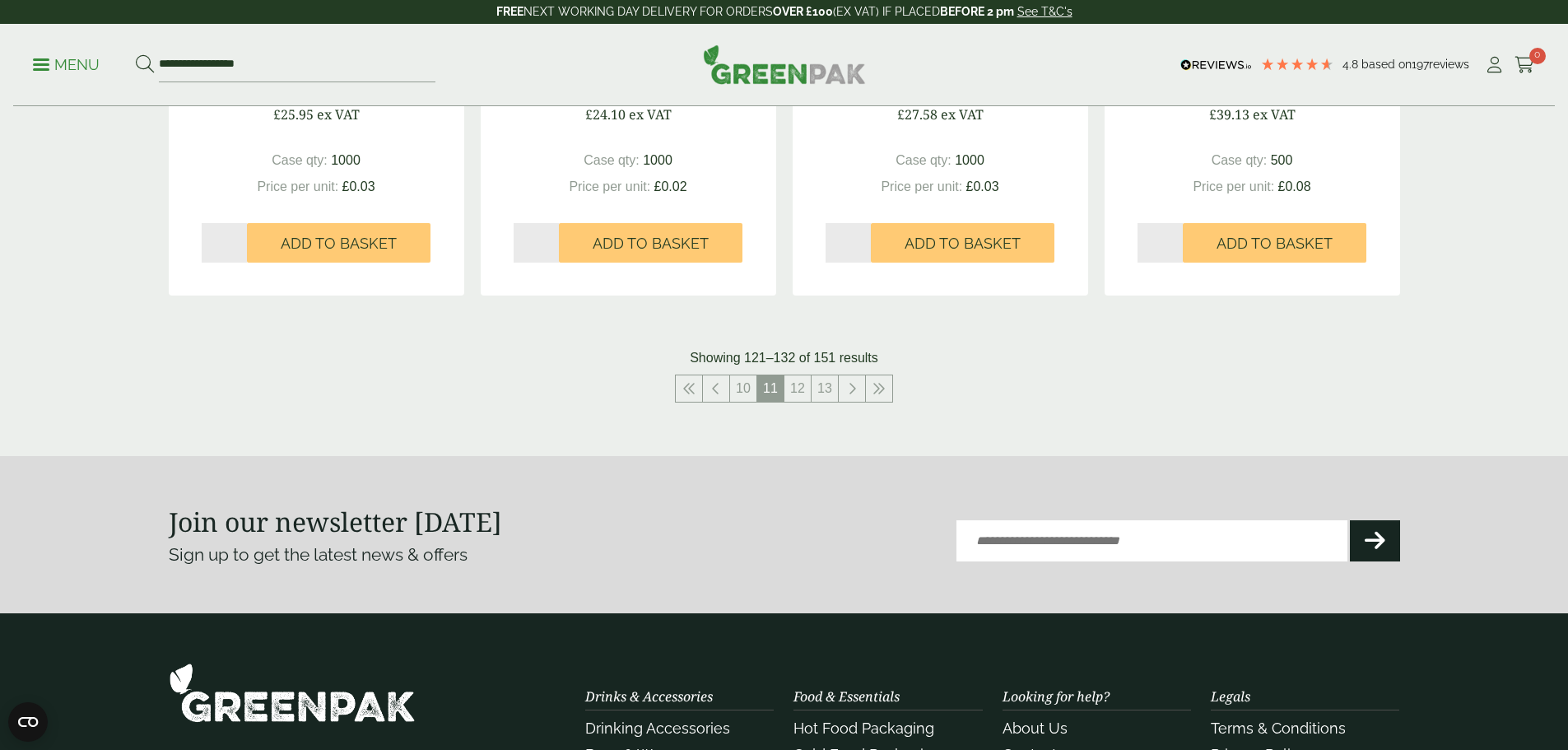
scroll to position [1795, 0]
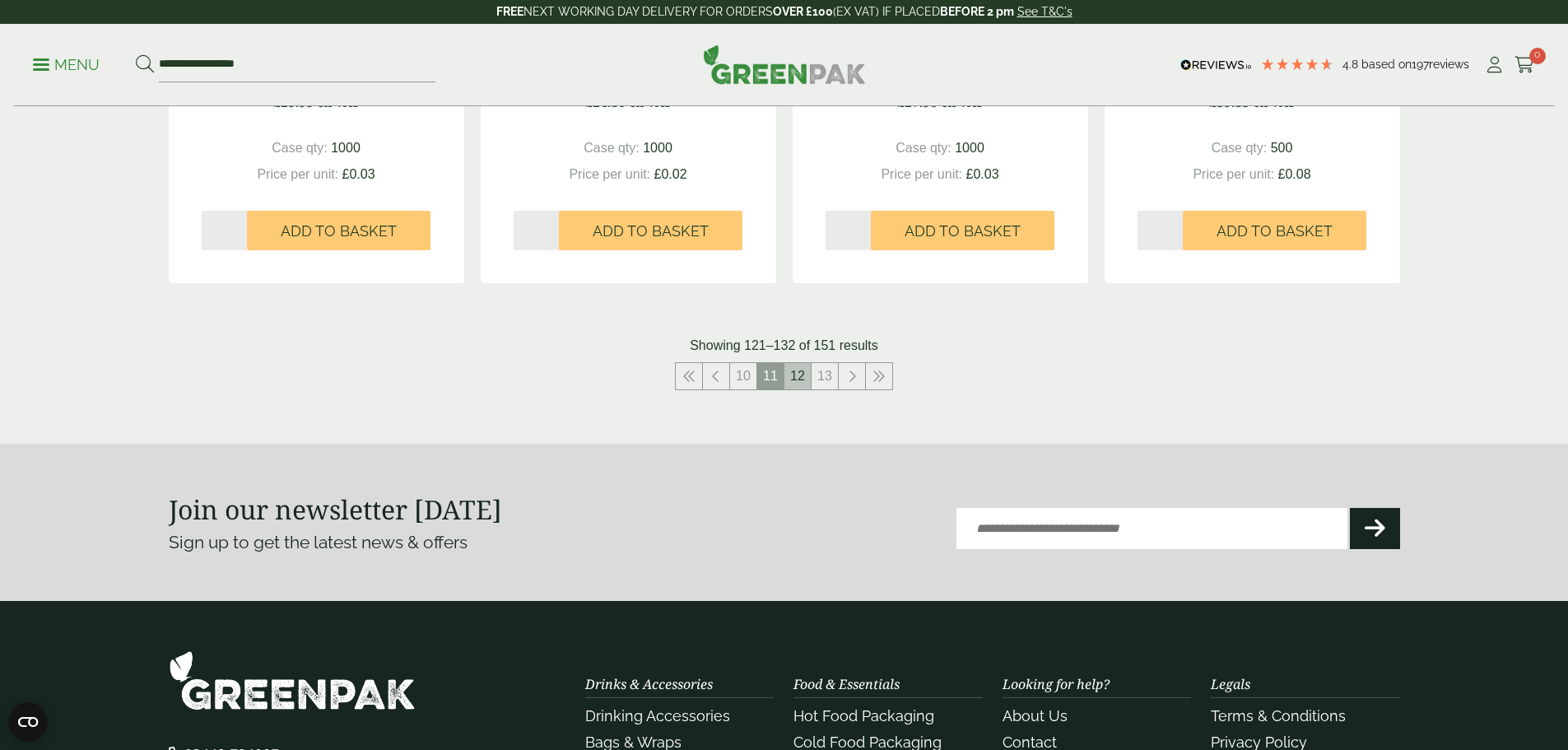
click at [798, 378] on link "12" at bounding box center [798, 376] width 26 height 26
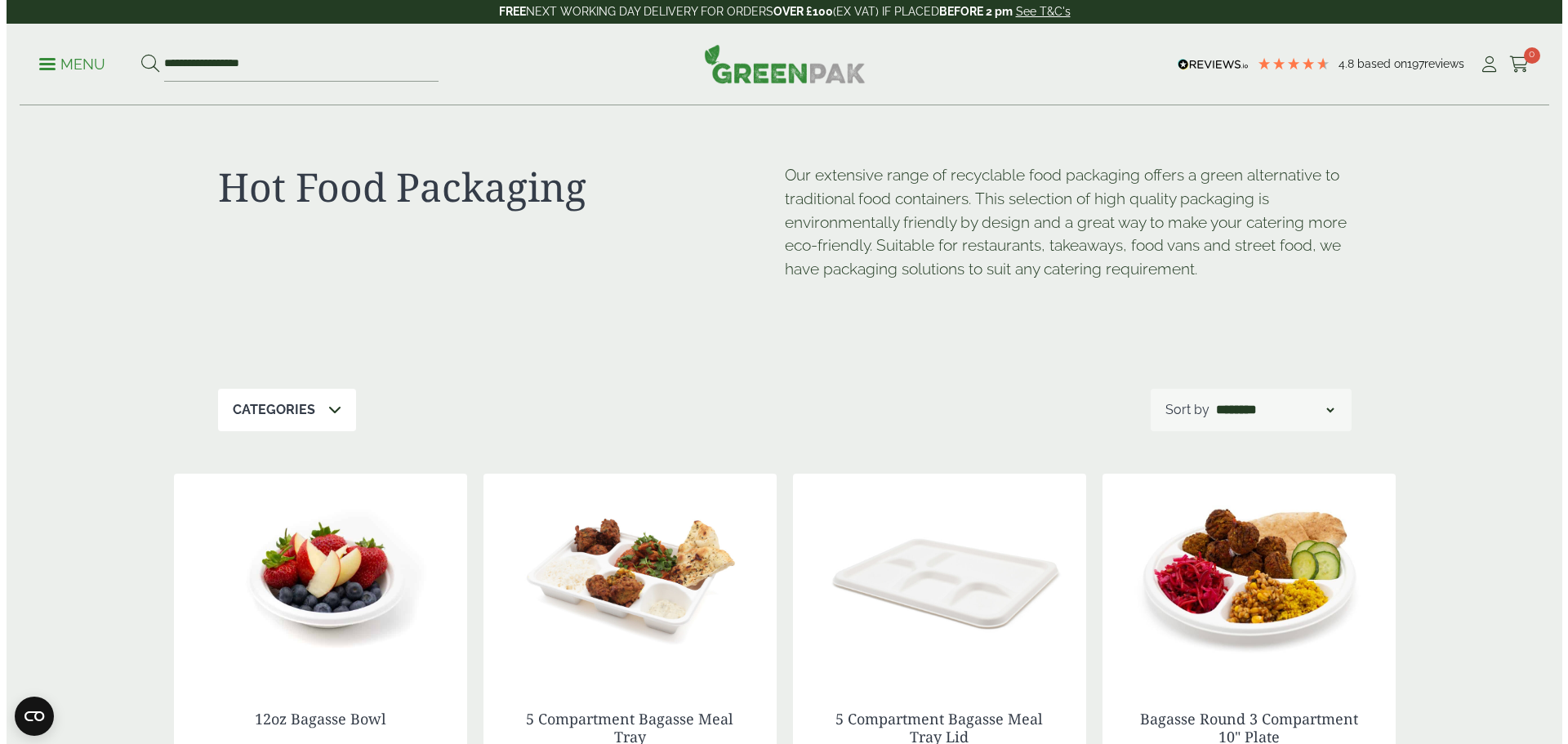
scroll to position [1781, 0]
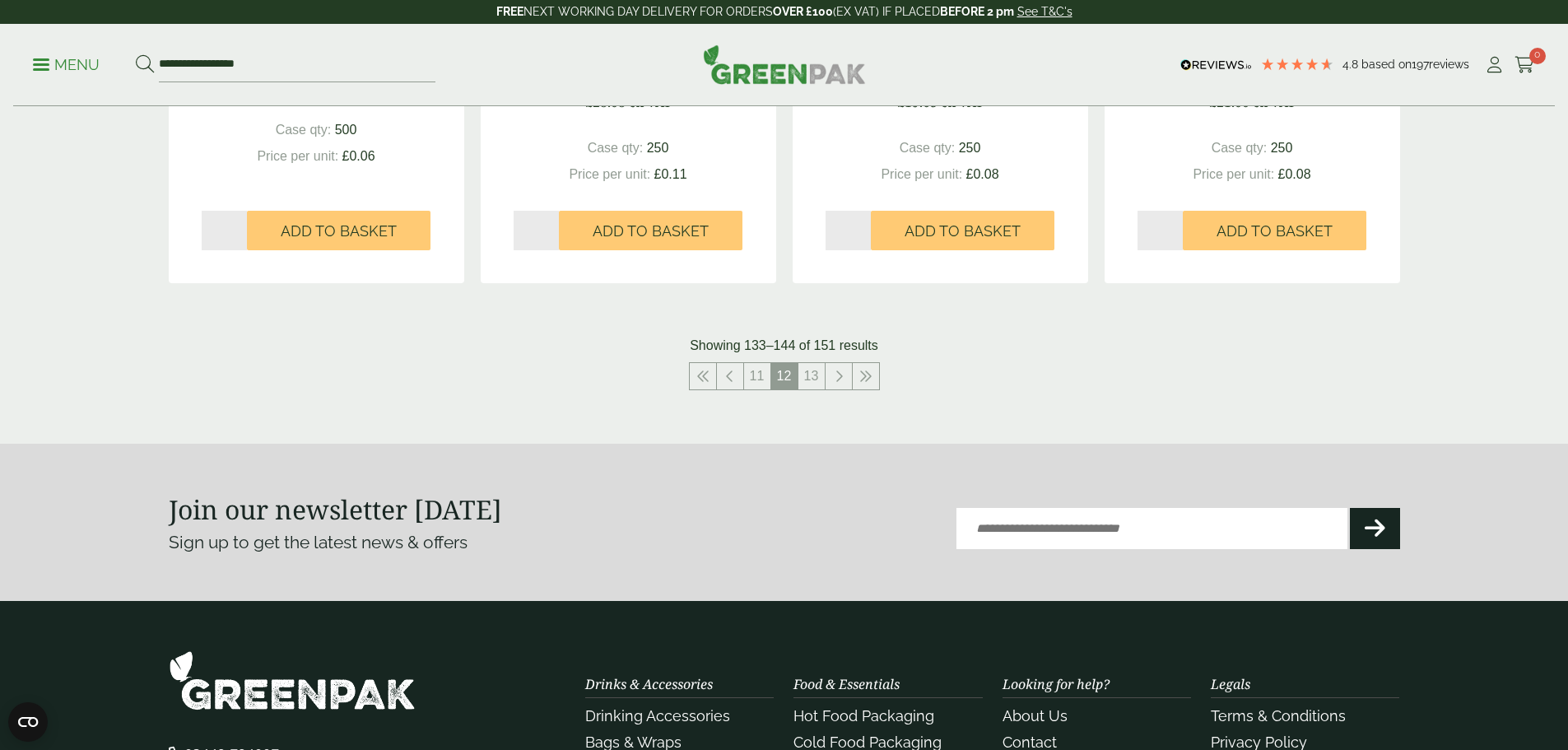
click at [46, 65] on span at bounding box center [41, 64] width 17 height 3
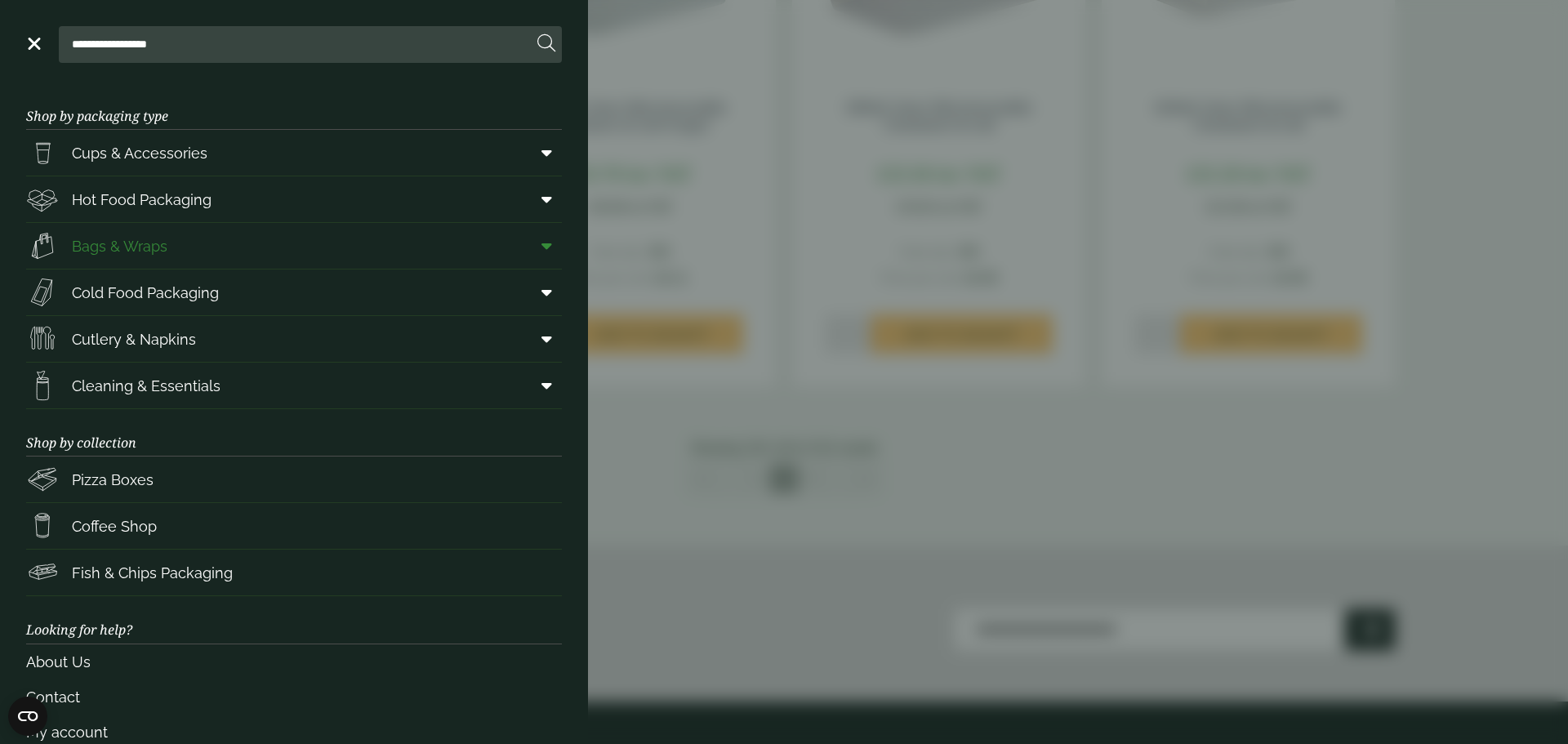
click at [113, 246] on span "Bags & Wraps" at bounding box center [120, 246] width 95 height 22
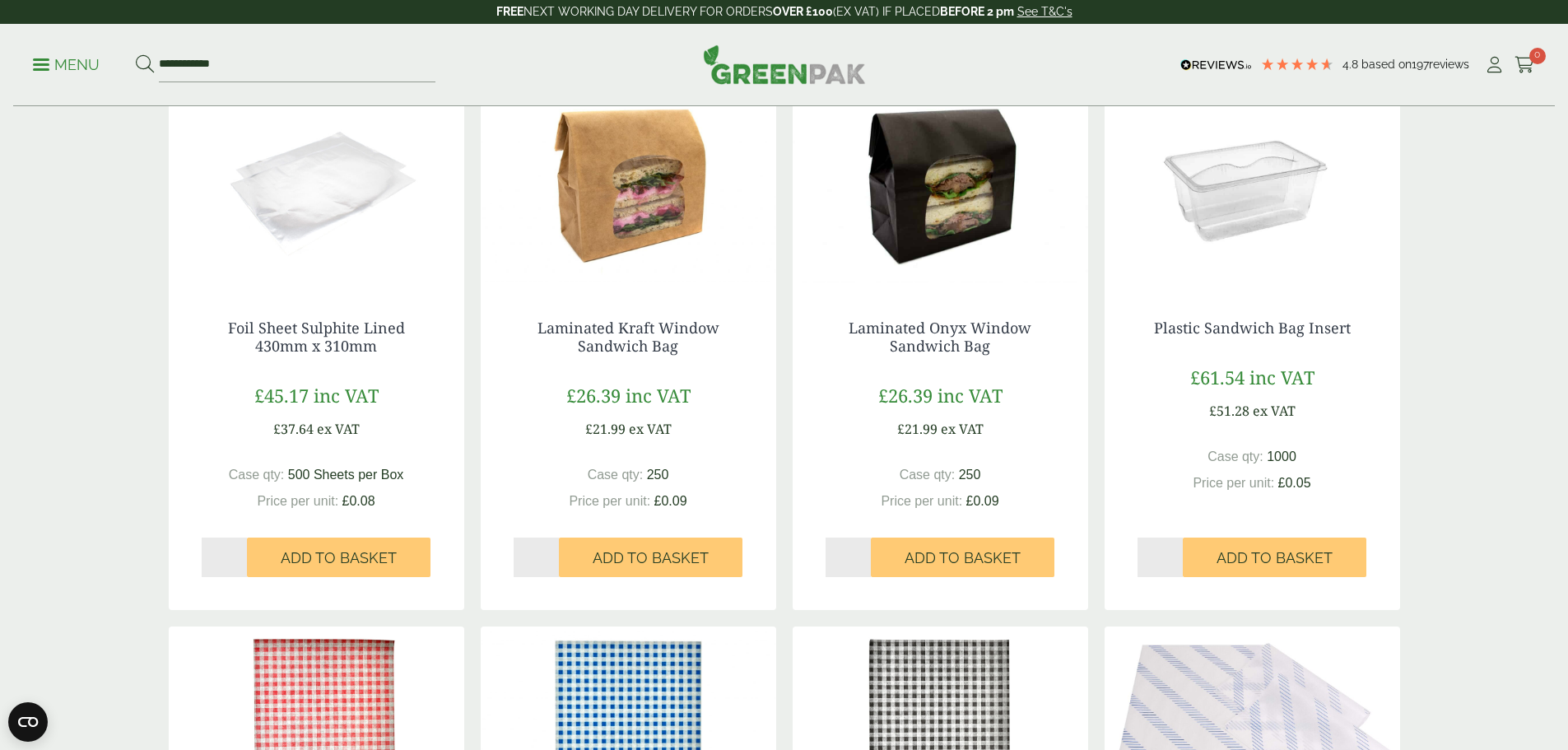
scroll to position [339, 0]
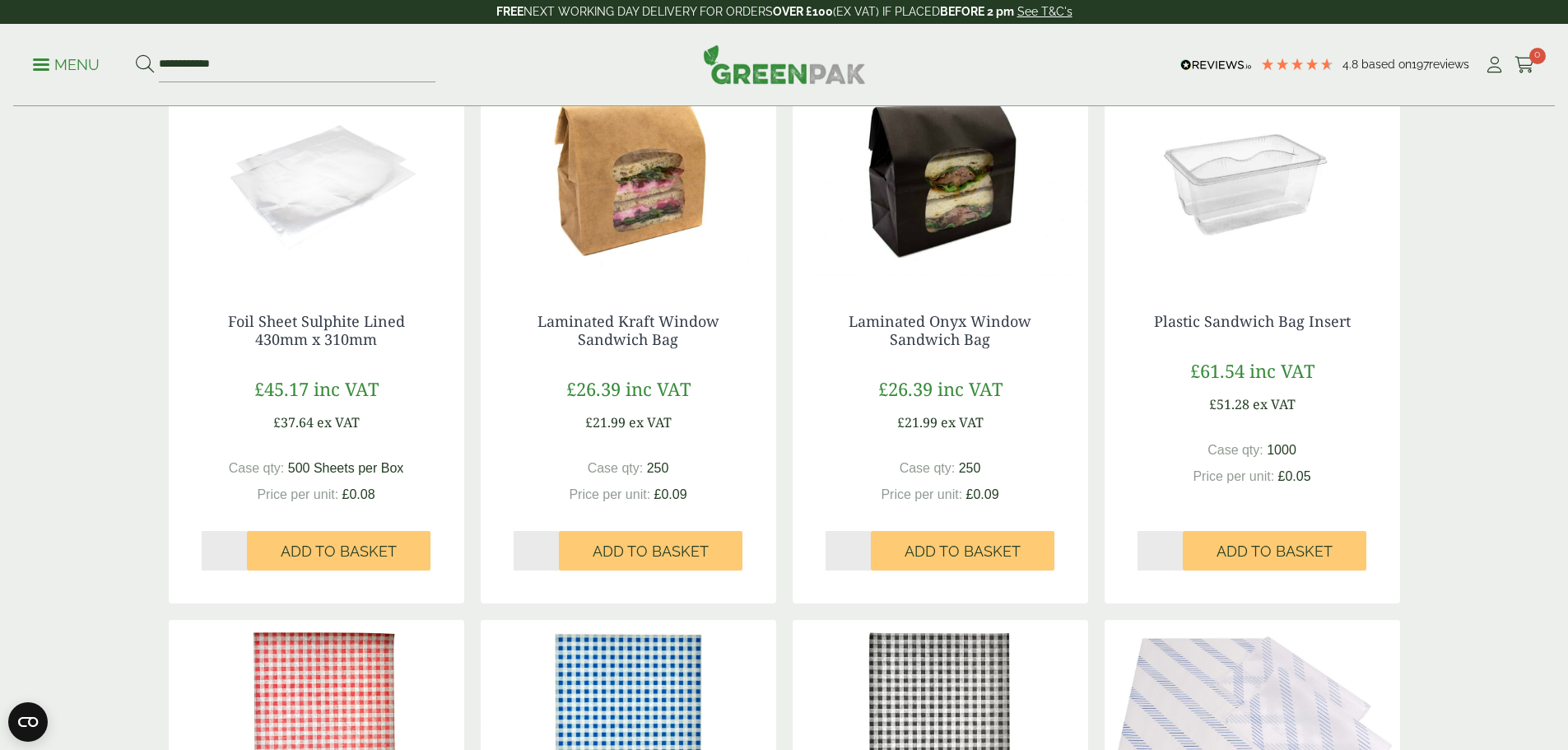
click at [322, 169] on img at bounding box center [317, 177] width 295 height 205
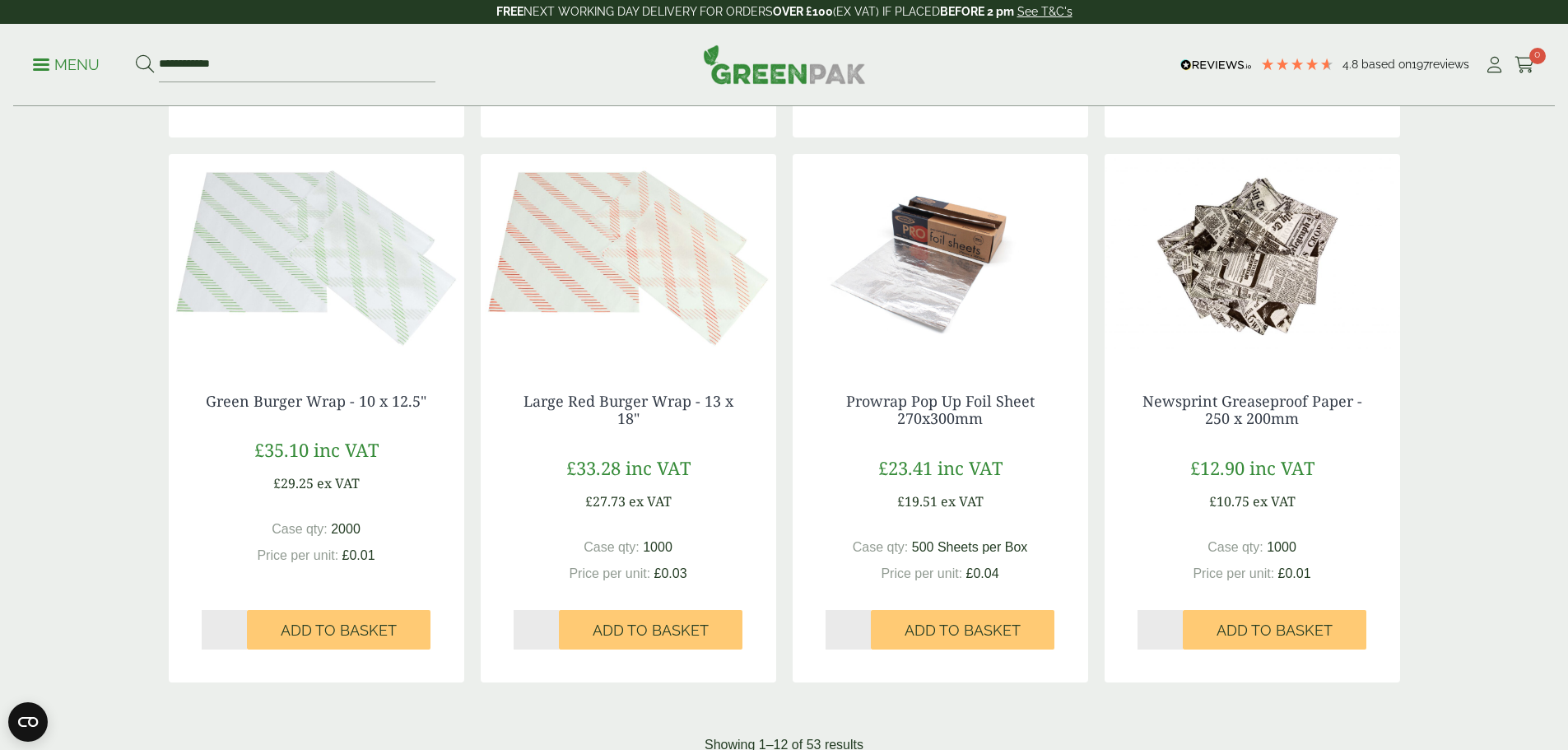
scroll to position [1344, 0]
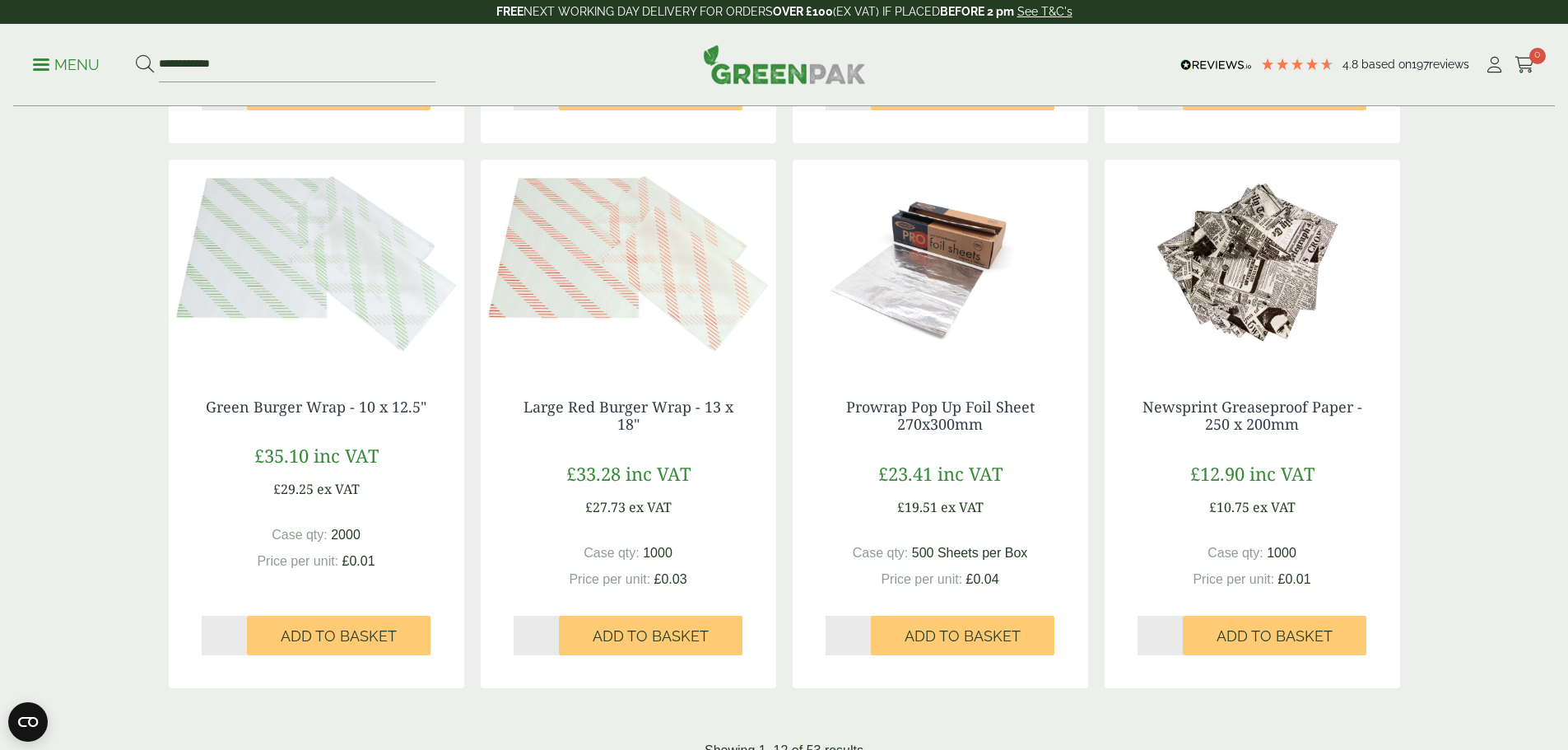
click at [951, 274] on img at bounding box center [940, 262] width 295 height 205
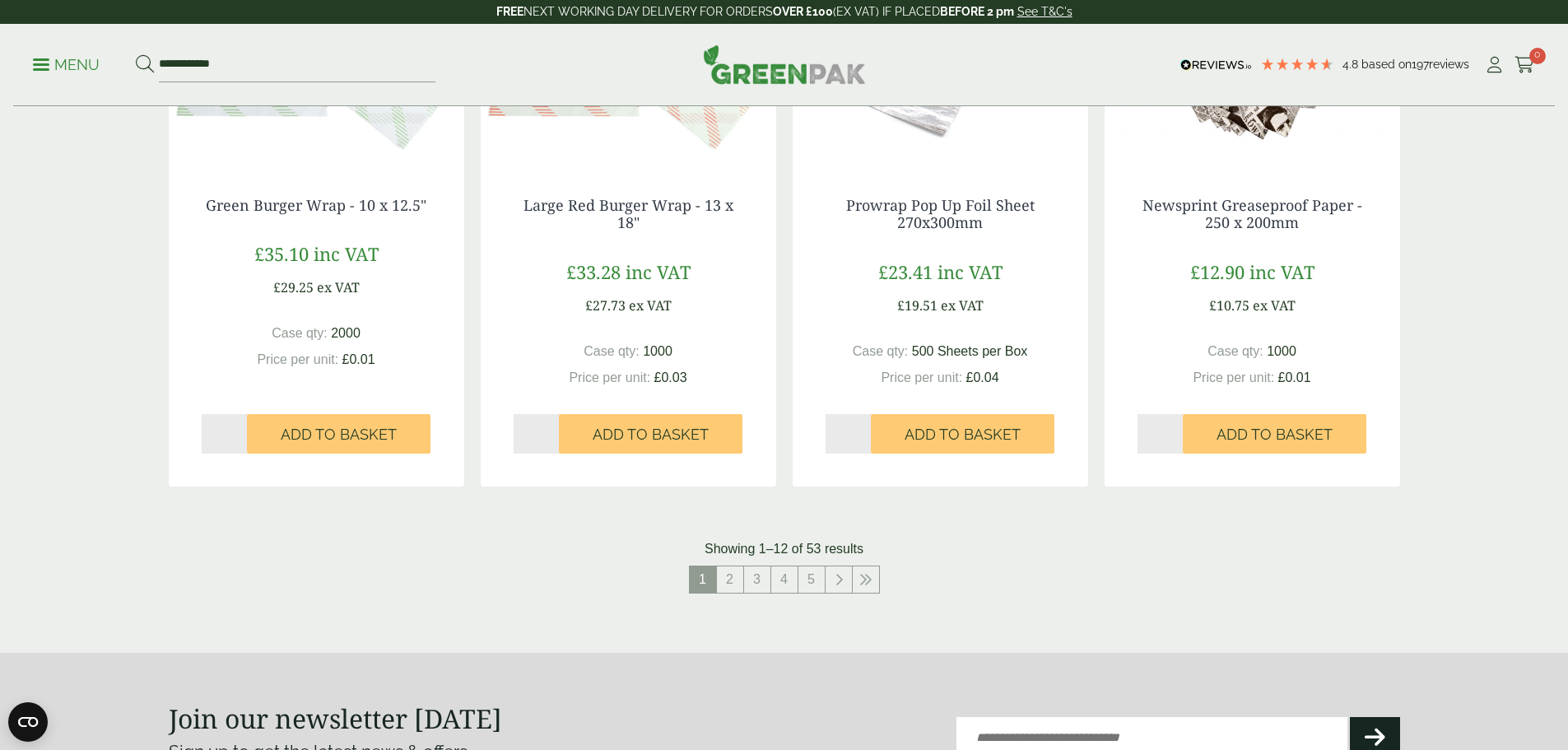
scroll to position [1575, 0]
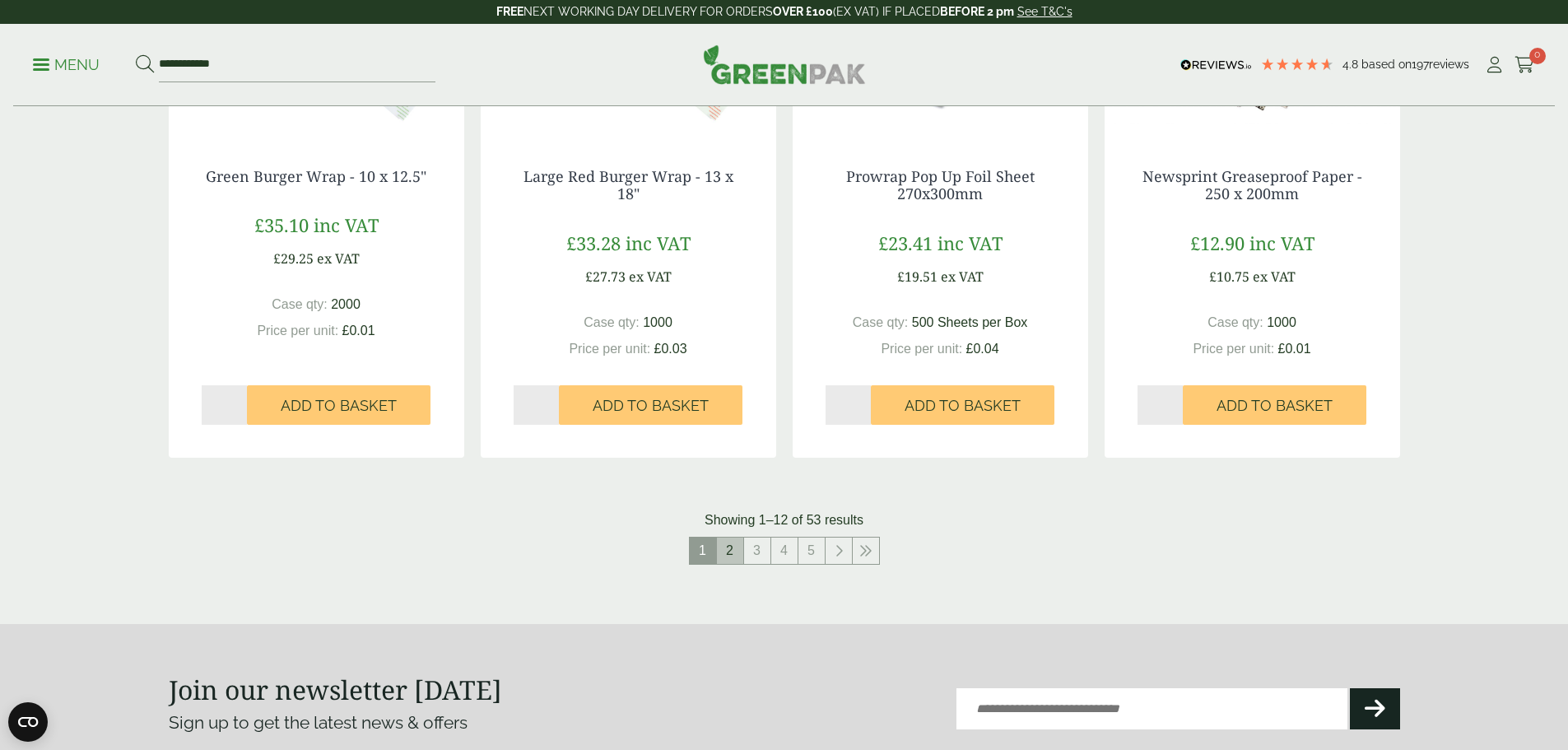
click at [728, 546] on link "2" at bounding box center [730, 551] width 26 height 26
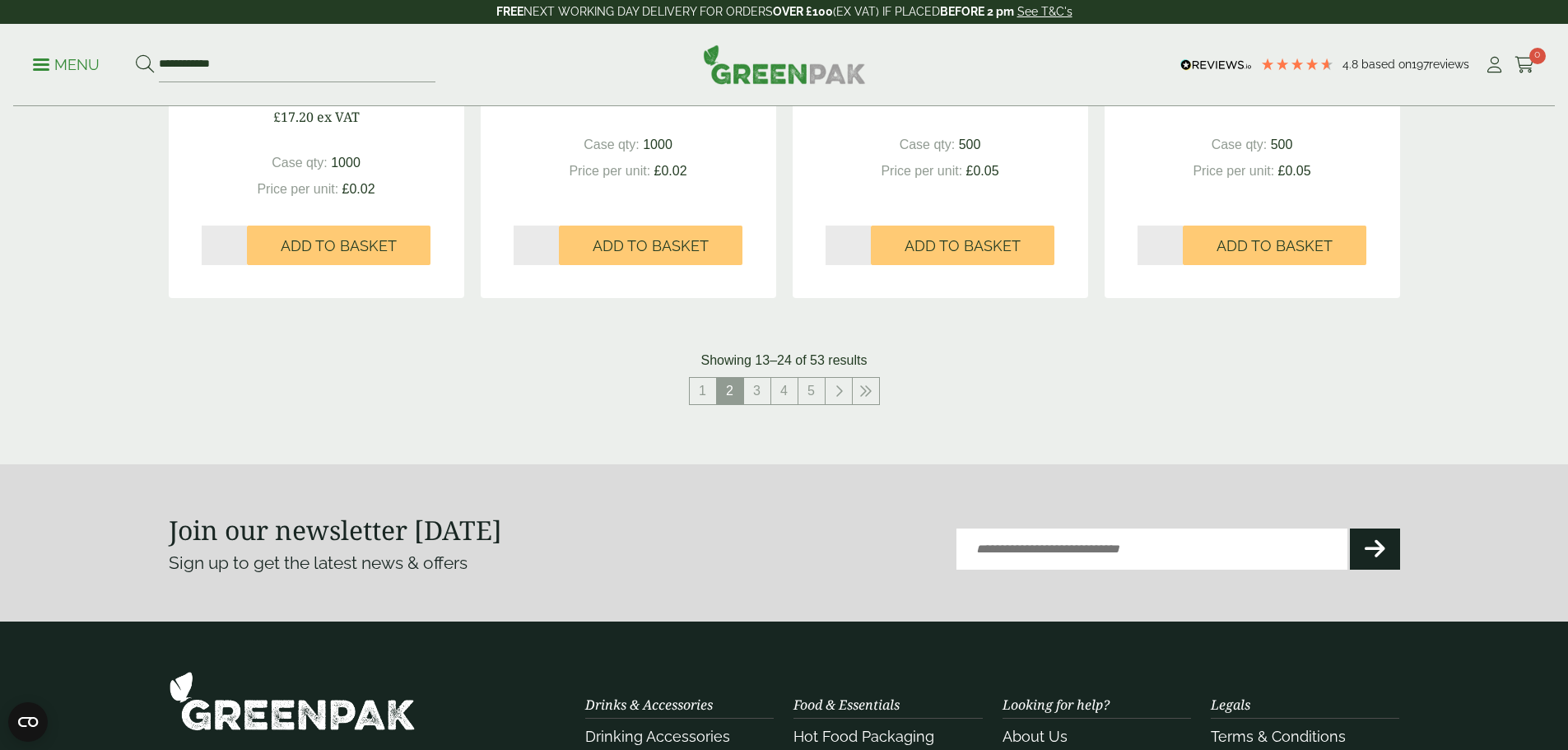
scroll to position [1745, 0]
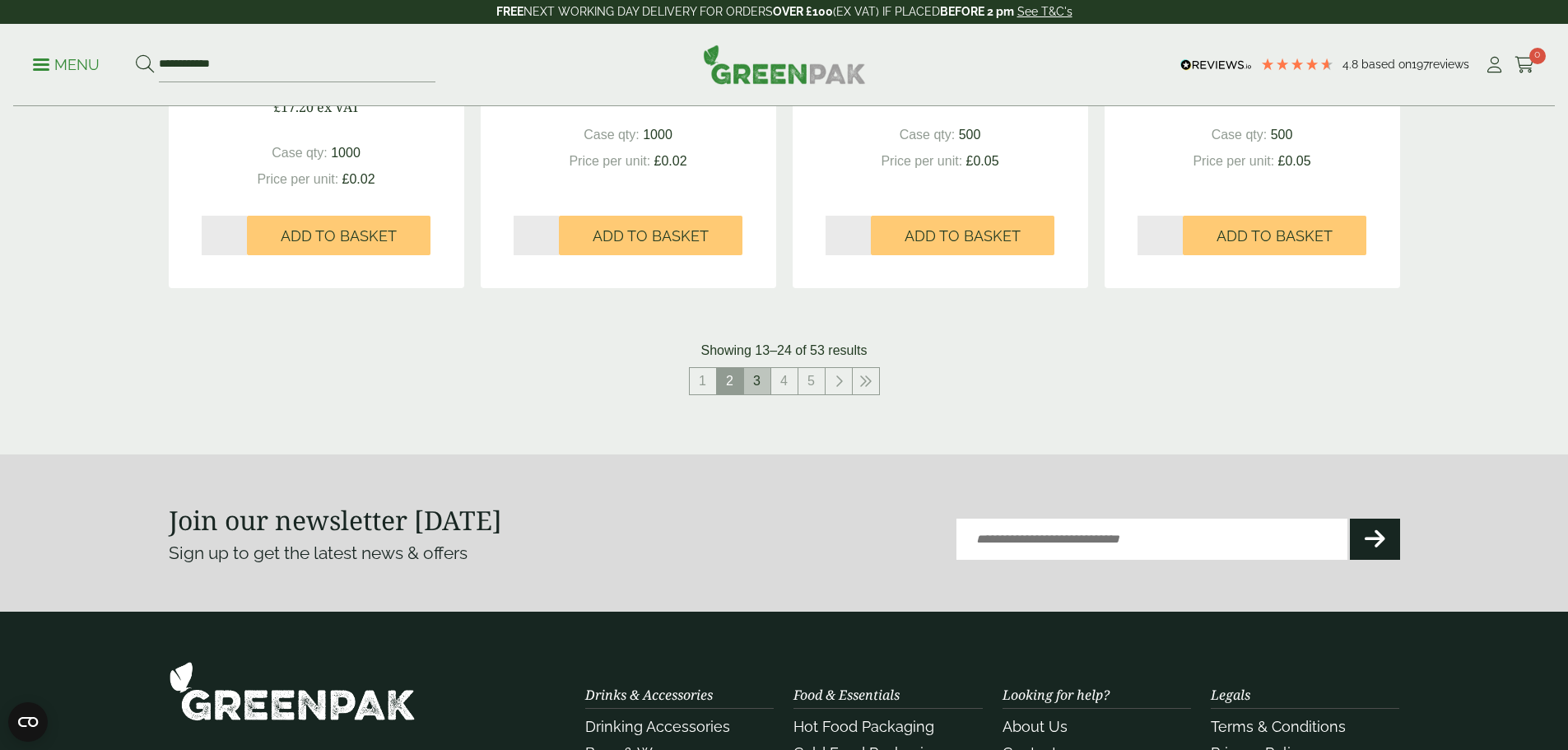
click at [753, 380] on link "3" at bounding box center [757, 381] width 26 height 26
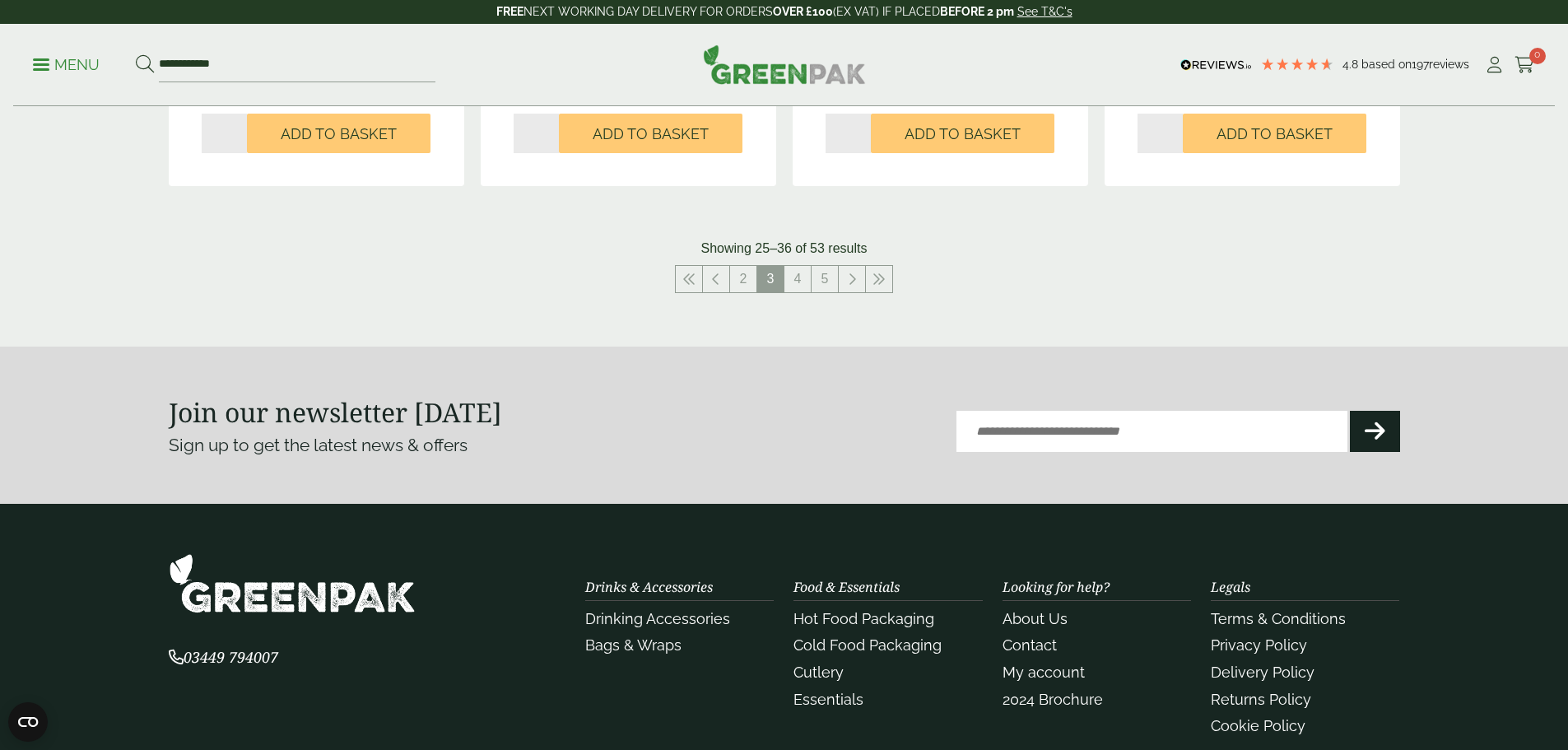
scroll to position [1859, 0]
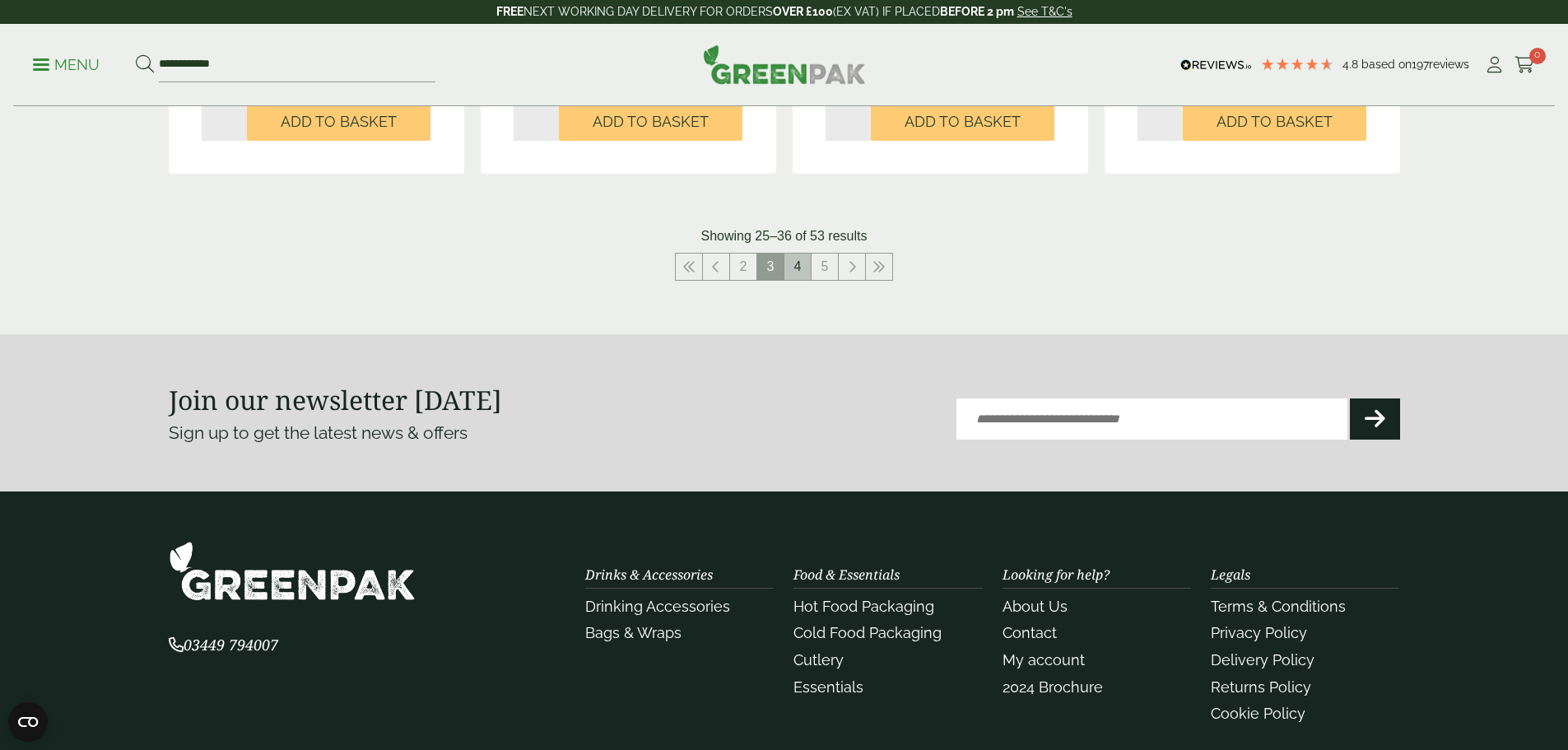
click at [795, 259] on link "4" at bounding box center [798, 266] width 26 height 26
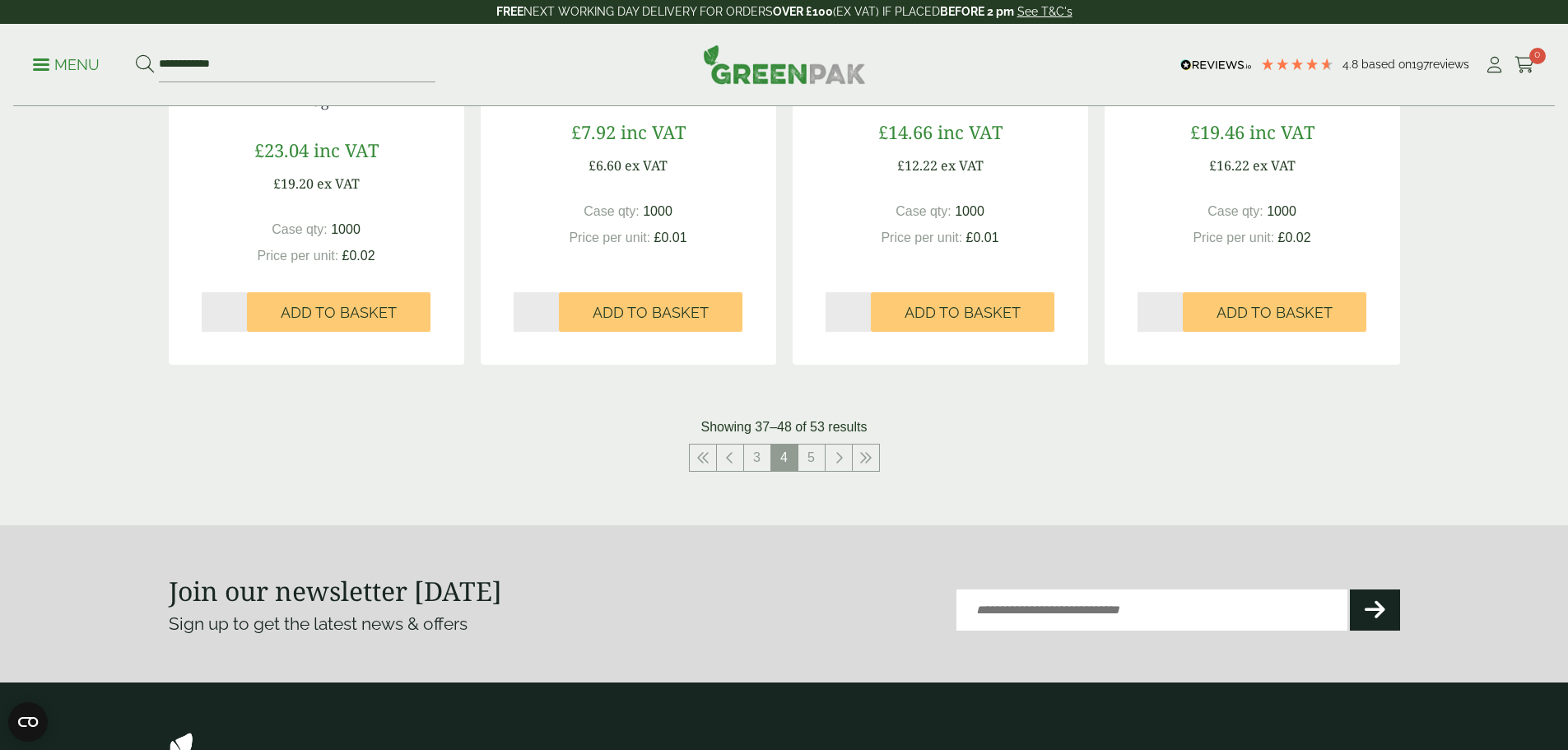
scroll to position [1712, 0]
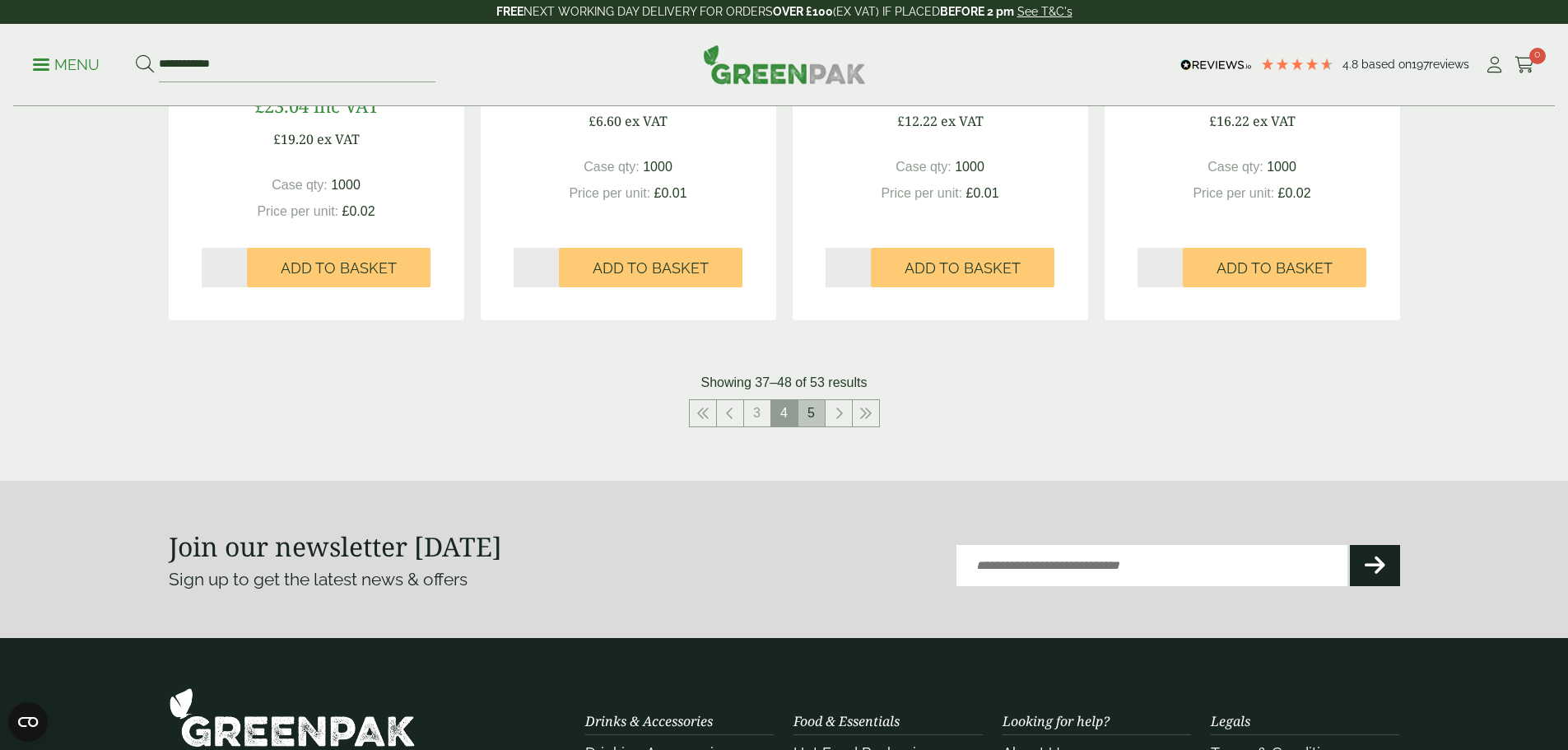
click at [811, 413] on link "5" at bounding box center [812, 413] width 26 height 26
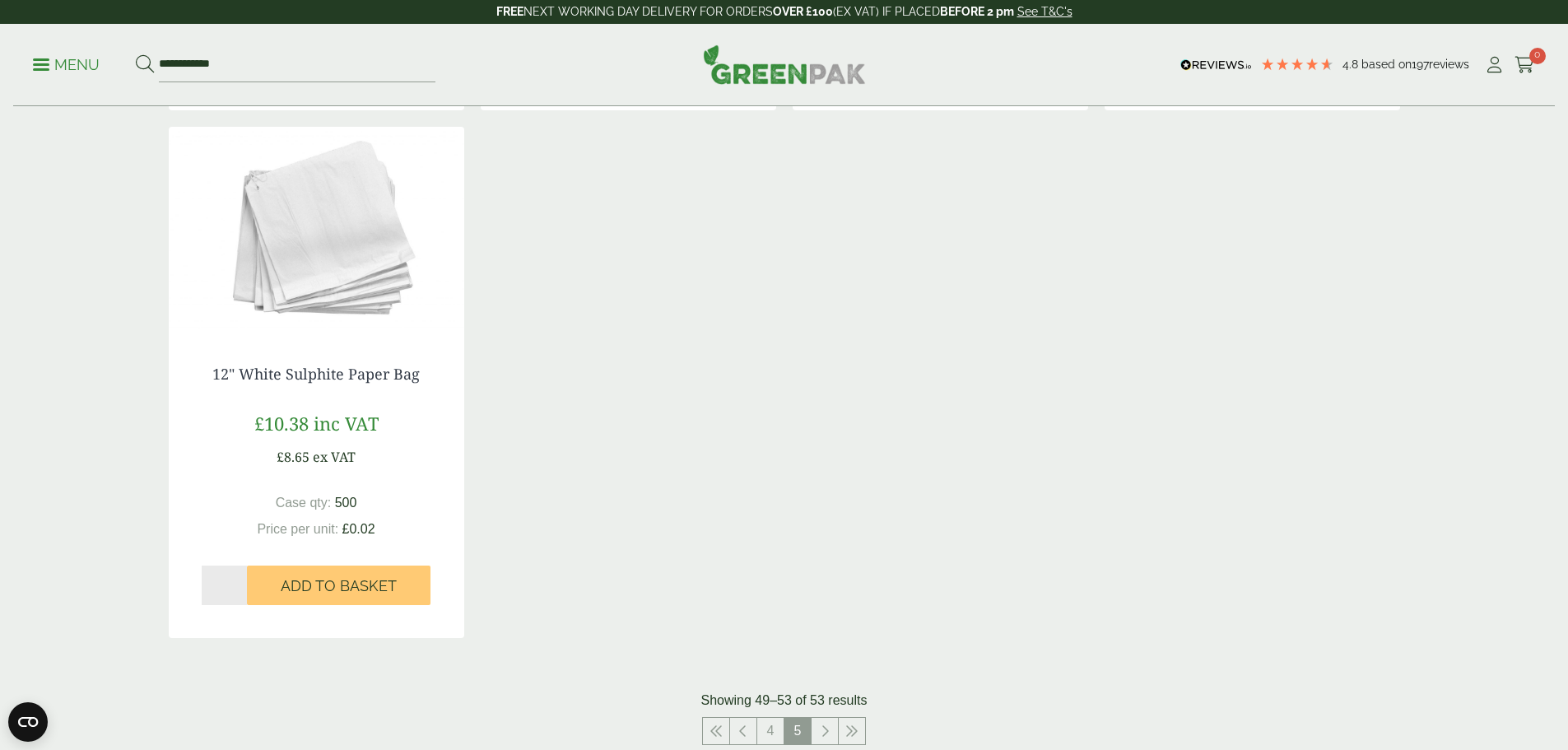
scroll to position [784, 0]
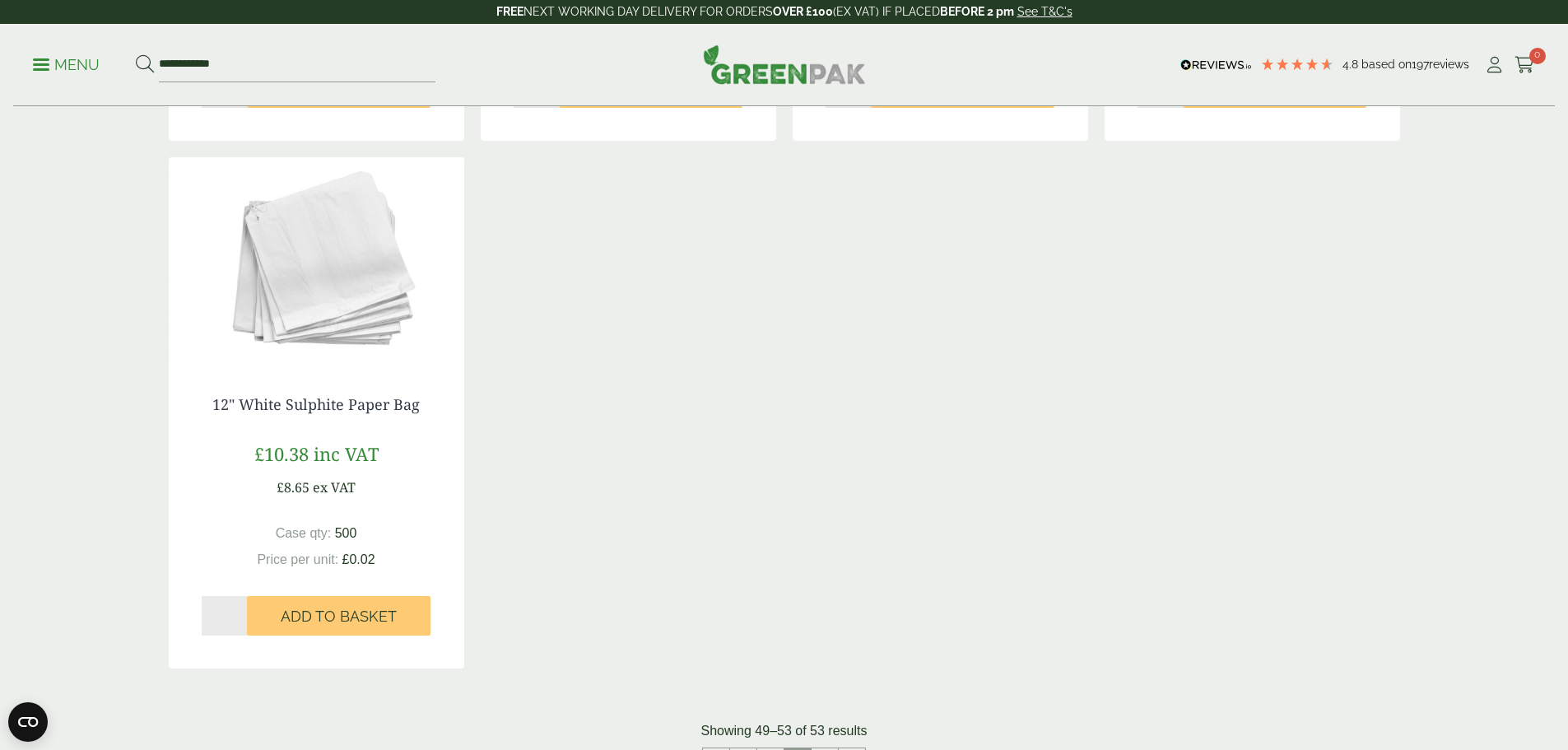
click at [322, 295] on img at bounding box center [317, 260] width 295 height 205
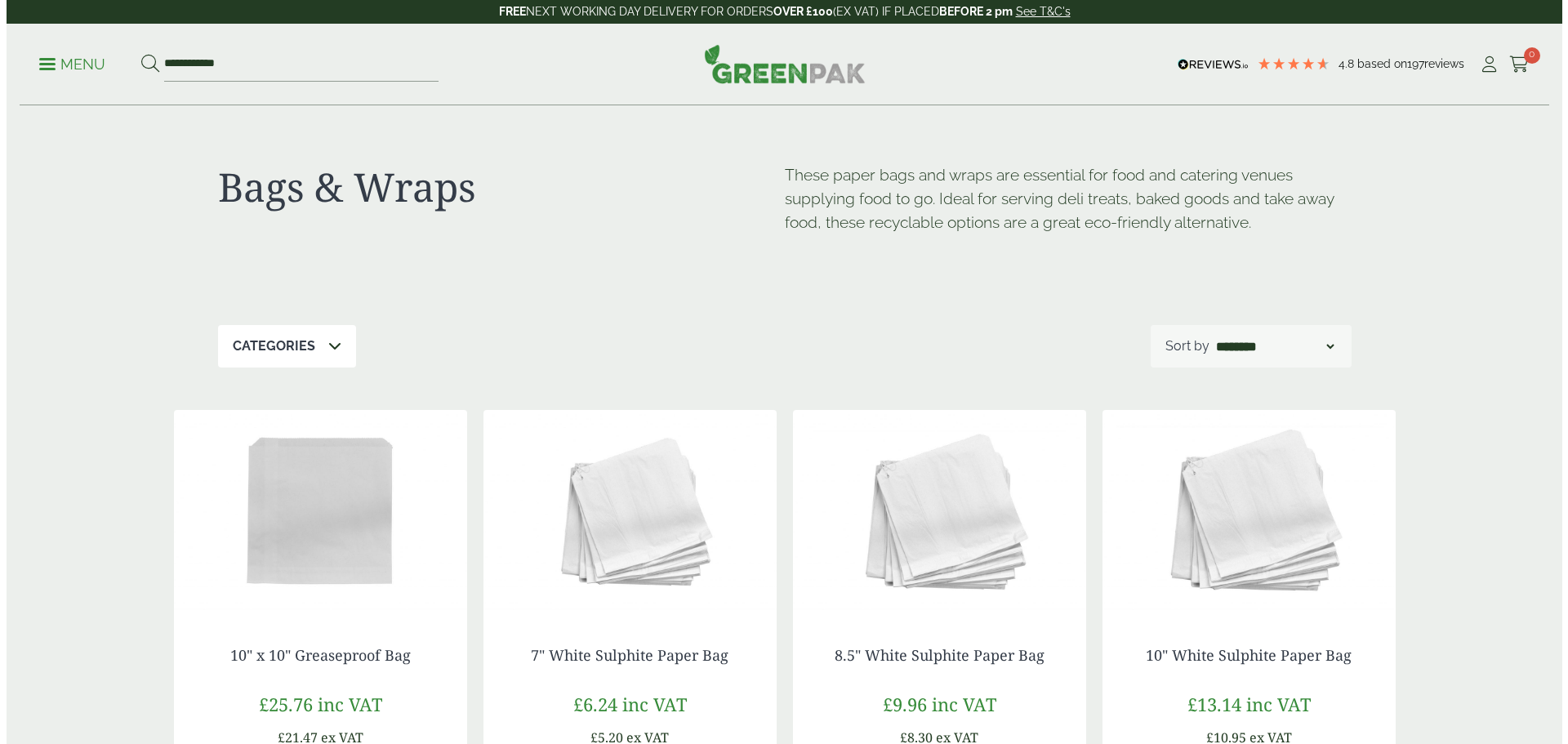
scroll to position [777, 0]
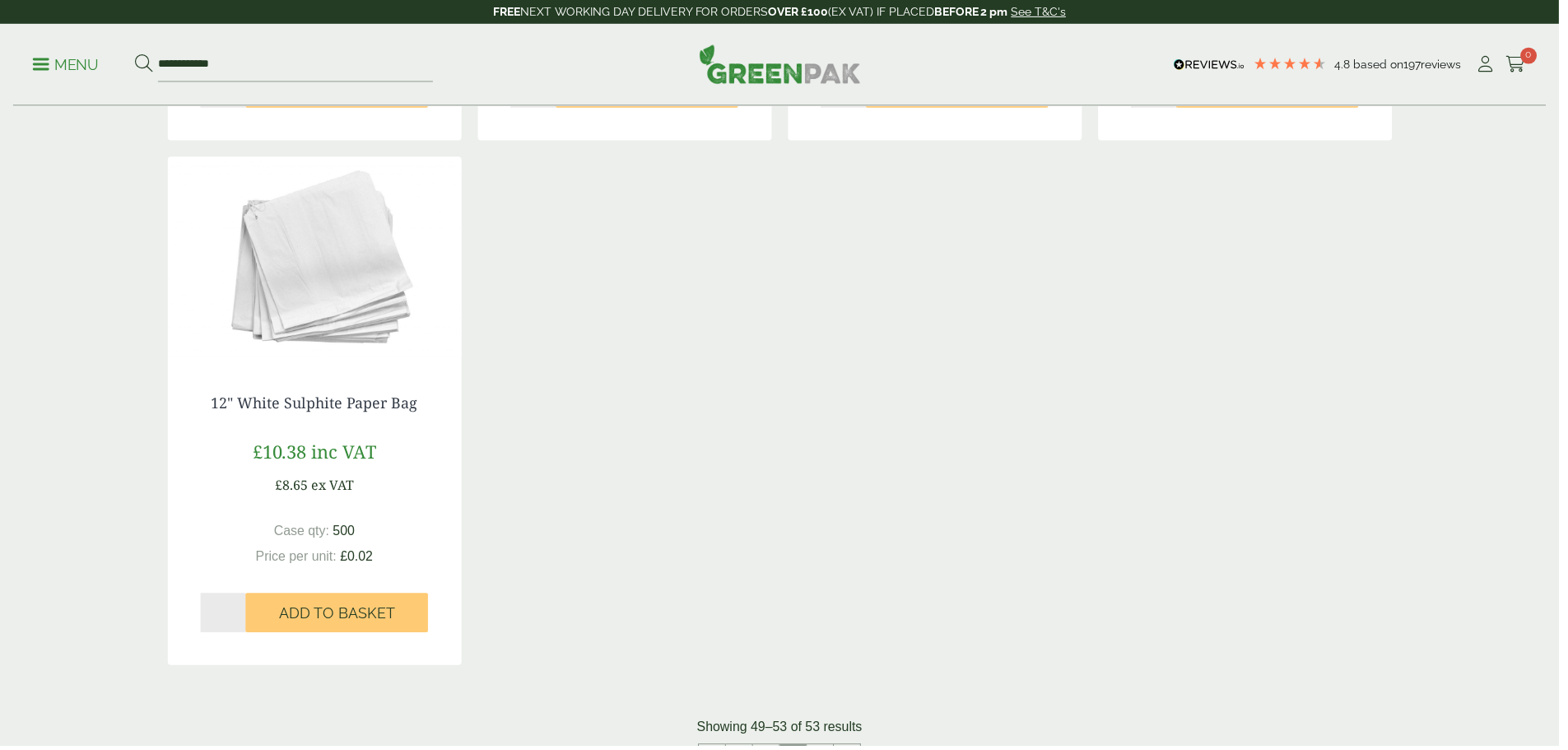
drag, startPoint x: 0, startPoint y: 0, endPoint x: 53, endPoint y: 67, distance: 85.4
click at [53, 67] on link "Menu" at bounding box center [65, 64] width 66 height 17
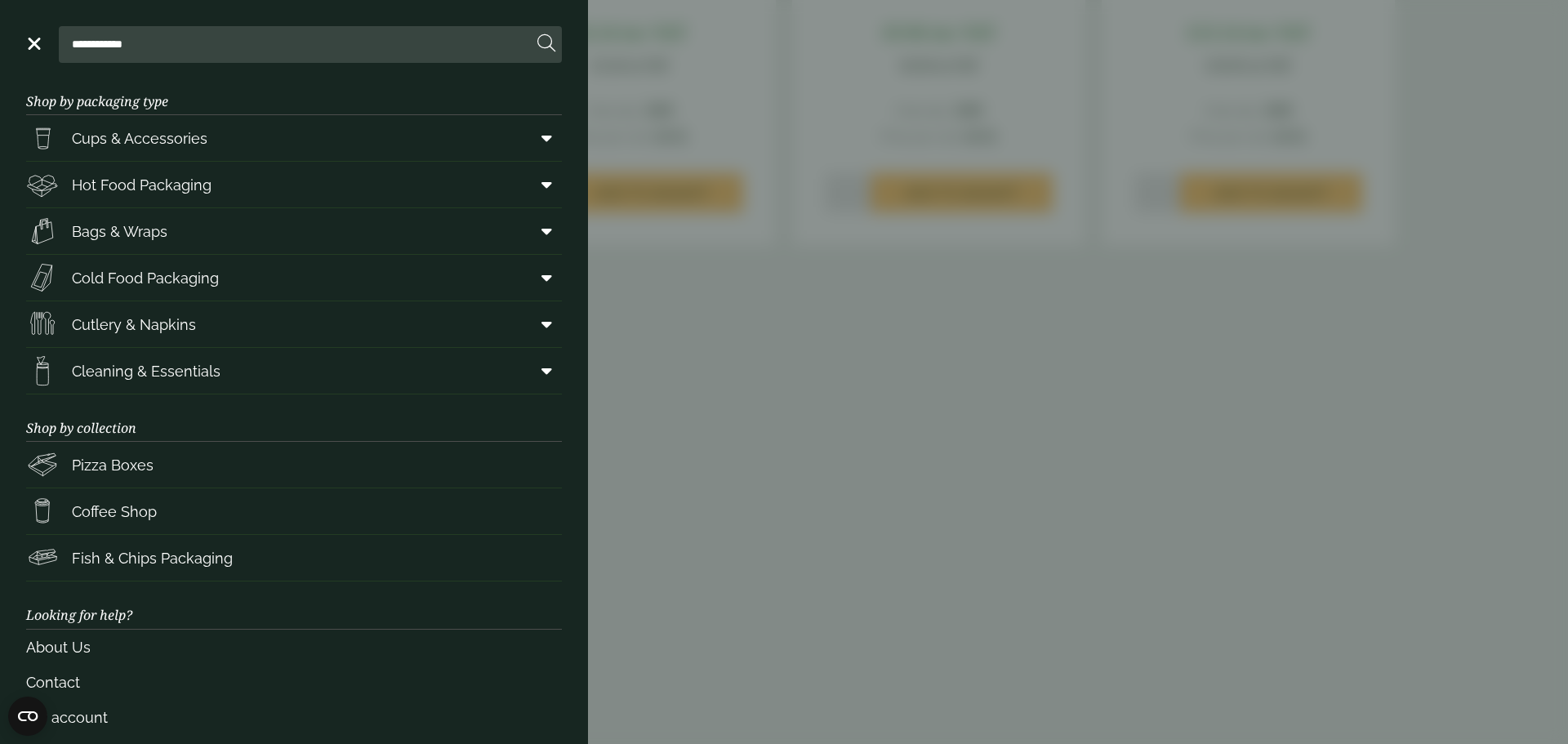
scroll to position [0, 0]
